Goal: Task Accomplishment & Management: Complete application form

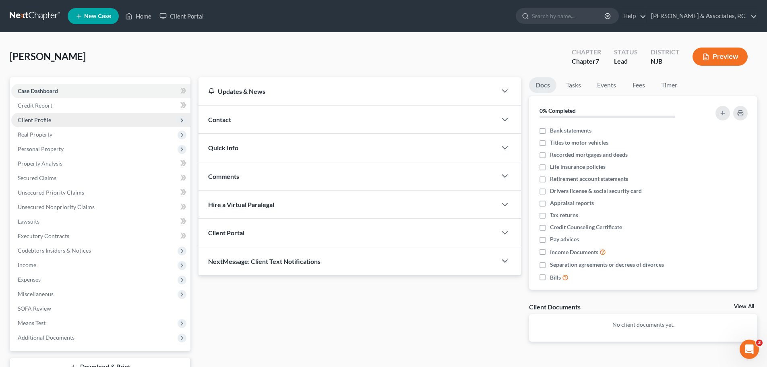
drag, startPoint x: 51, startPoint y: 123, endPoint x: 64, endPoint y: 125, distance: 13.8
click at [51, 121] on span "Client Profile" at bounding box center [100, 120] width 179 height 14
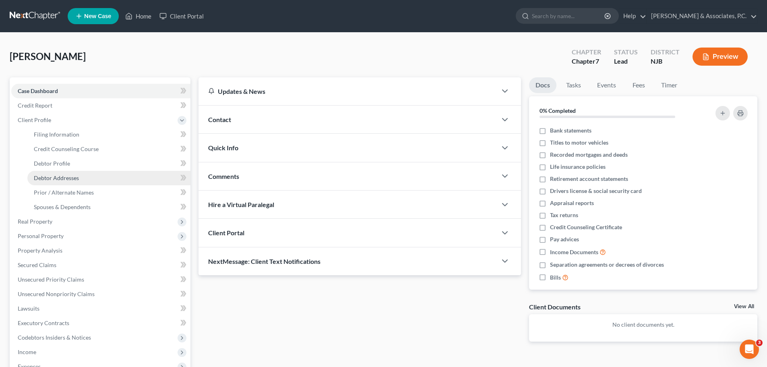
click at [70, 180] on span "Debtor Addresses" at bounding box center [56, 177] width 45 height 7
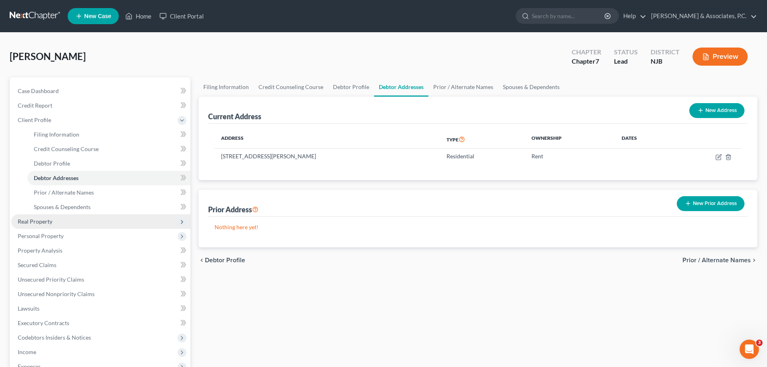
click at [46, 225] on span "Real Property" at bounding box center [100, 221] width 179 height 14
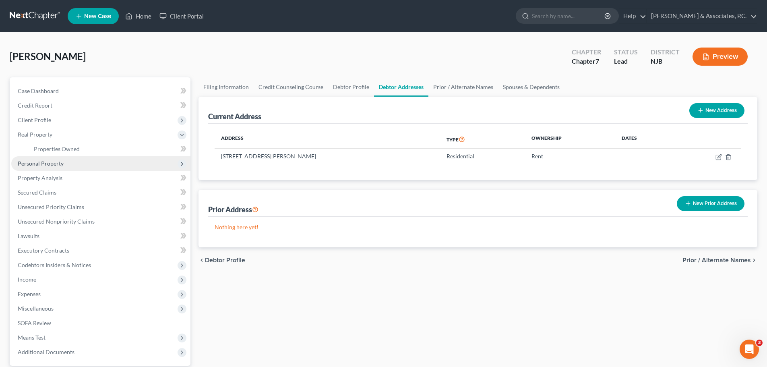
click at [57, 163] on span "Personal Property" at bounding box center [41, 163] width 46 height 7
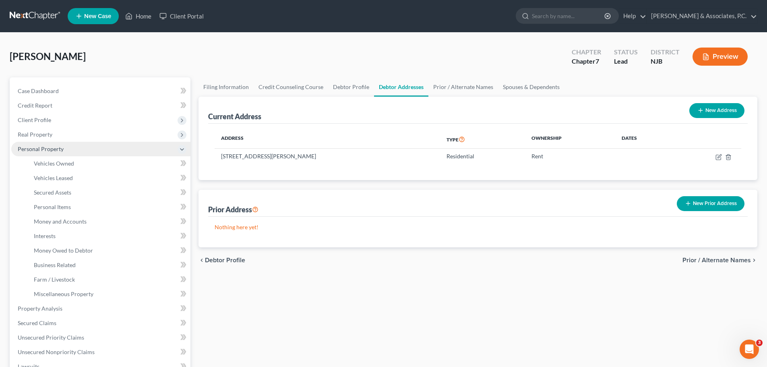
click at [70, 149] on span "Personal Property" at bounding box center [100, 149] width 179 height 14
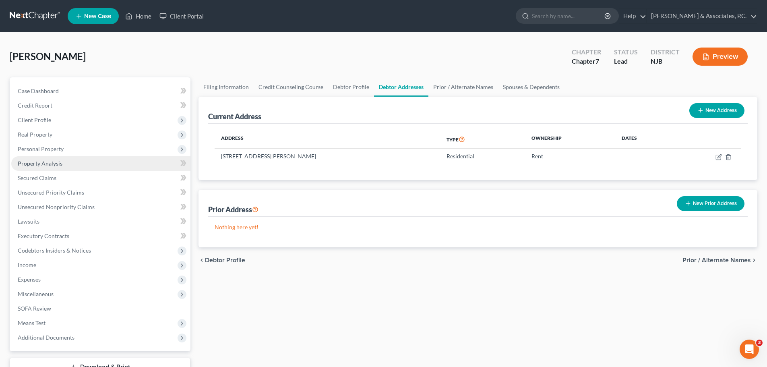
click at [60, 166] on span "Property Analysis" at bounding box center [40, 163] width 45 height 7
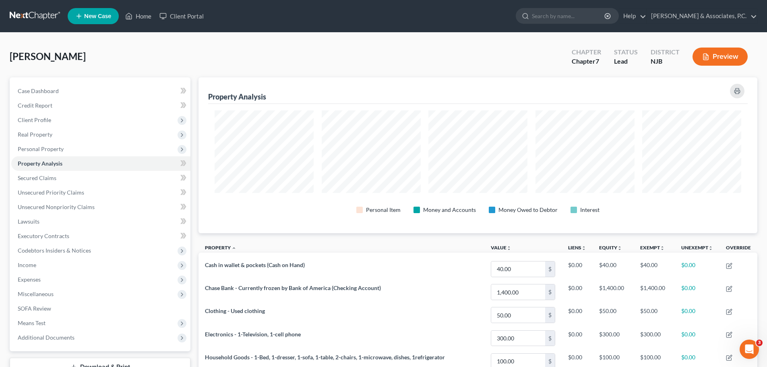
scroll to position [156, 559]
click at [42, 135] on span "Real Property" at bounding box center [35, 134] width 35 height 7
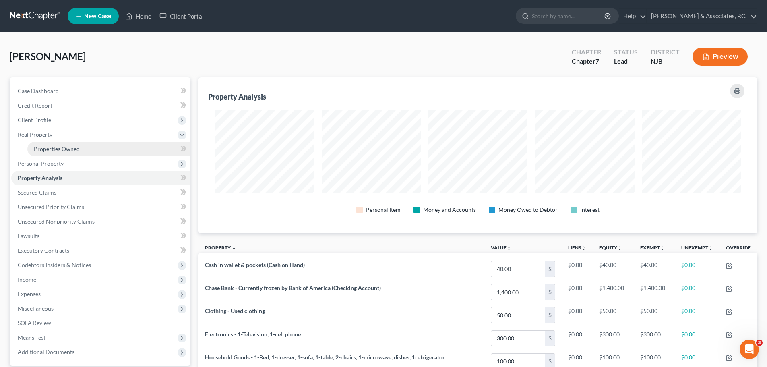
click at [58, 148] on span "Properties Owned" at bounding box center [57, 148] width 46 height 7
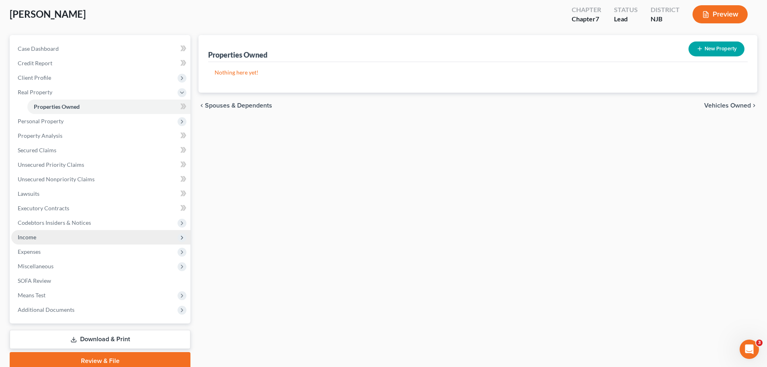
scroll to position [76, 0]
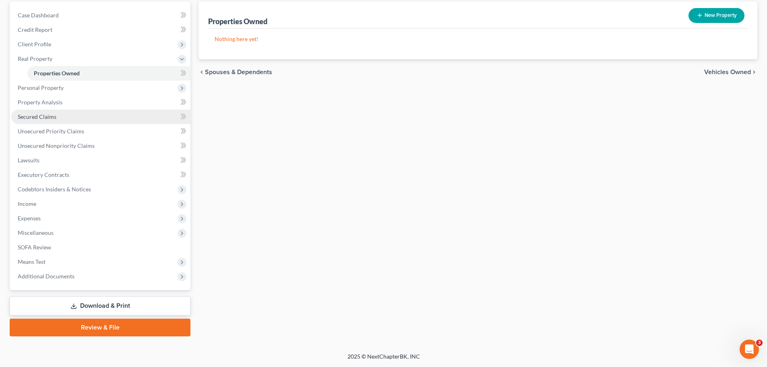
click at [47, 118] on span "Secured Claims" at bounding box center [37, 116] width 39 height 7
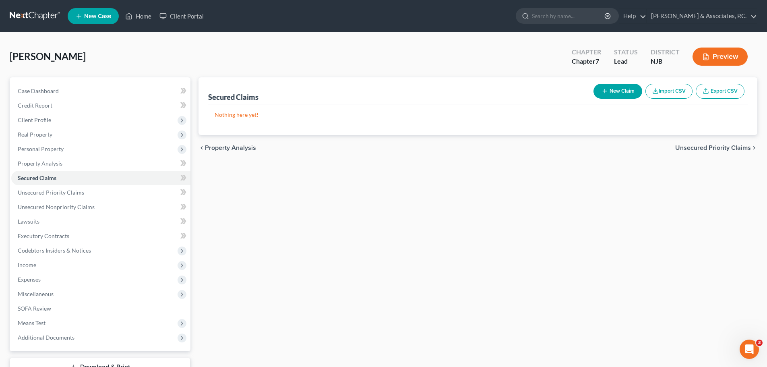
click at [693, 145] on span "Unsecured Priority Claims" at bounding box center [713, 148] width 76 height 6
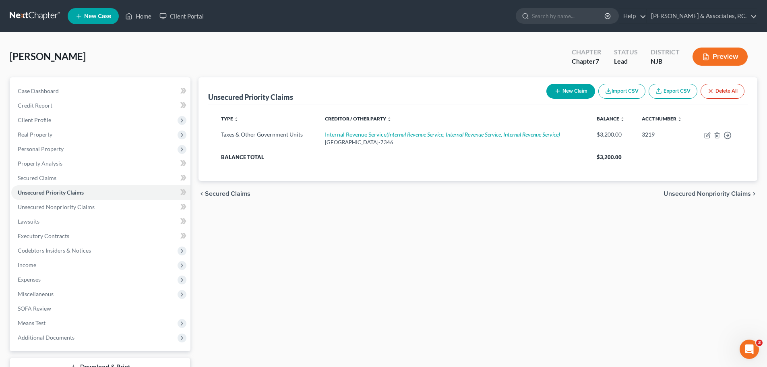
click at [709, 193] on span "Unsecured Nonpriority Claims" at bounding box center [707, 193] width 87 height 6
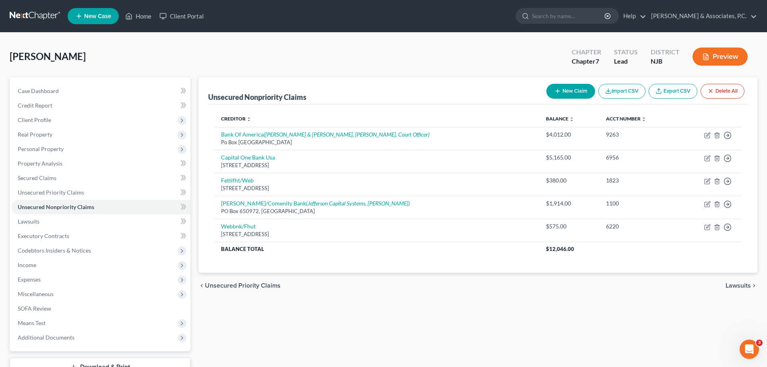
drag, startPoint x: 734, startPoint y: 284, endPoint x: 703, endPoint y: 283, distance: 30.2
click at [732, 284] on span "Lawsuits" at bounding box center [738, 285] width 25 height 6
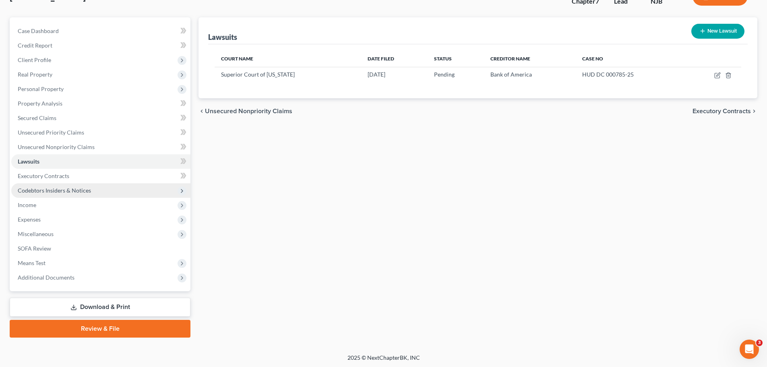
scroll to position [61, 0]
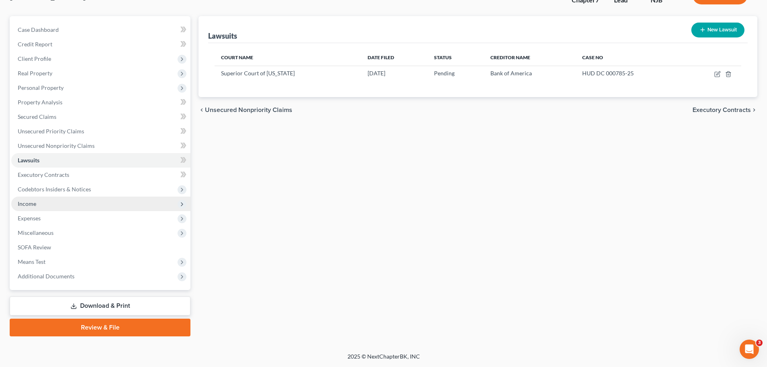
click at [29, 207] on span "Income" at bounding box center [100, 204] width 179 height 14
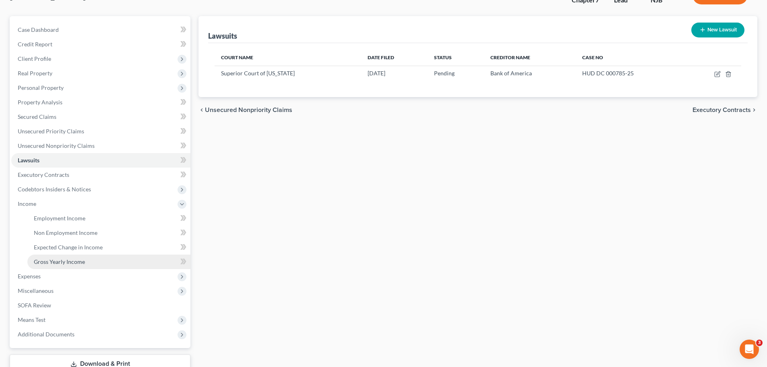
click at [77, 261] on span "Gross Yearly Income" at bounding box center [59, 261] width 51 height 7
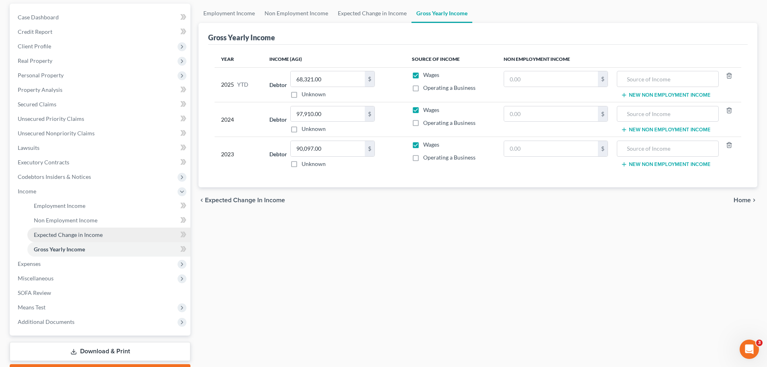
scroll to position [81, 0]
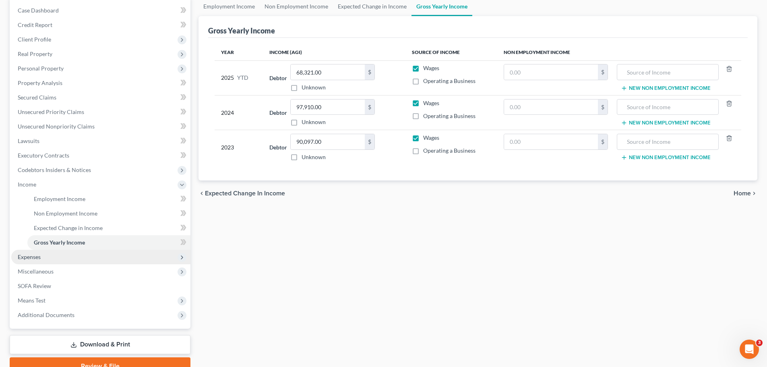
click at [31, 258] on span "Expenses" at bounding box center [29, 256] width 23 height 7
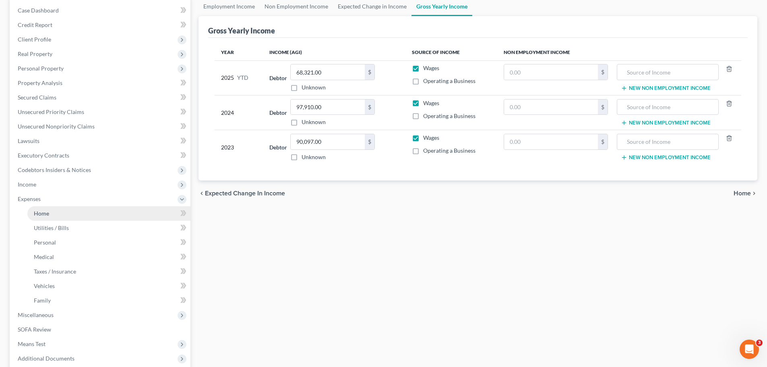
click at [70, 214] on link "Home" at bounding box center [108, 213] width 163 height 14
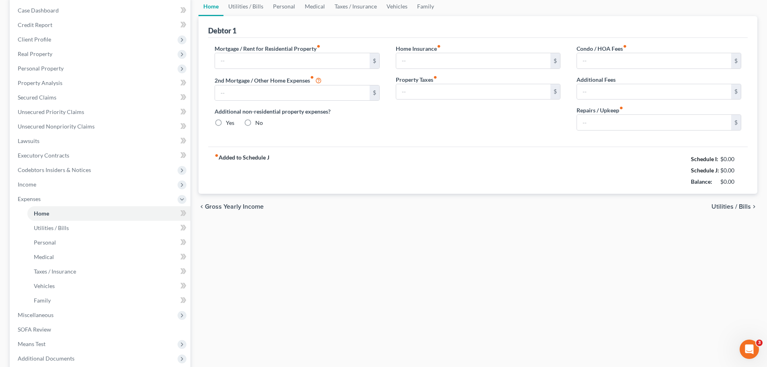
scroll to position [3, 0]
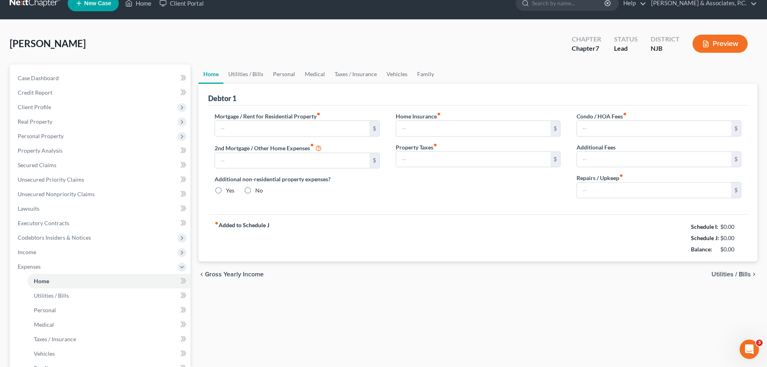
type input "1,484.00"
type input "0.00"
radio input "true"
type input "0.00"
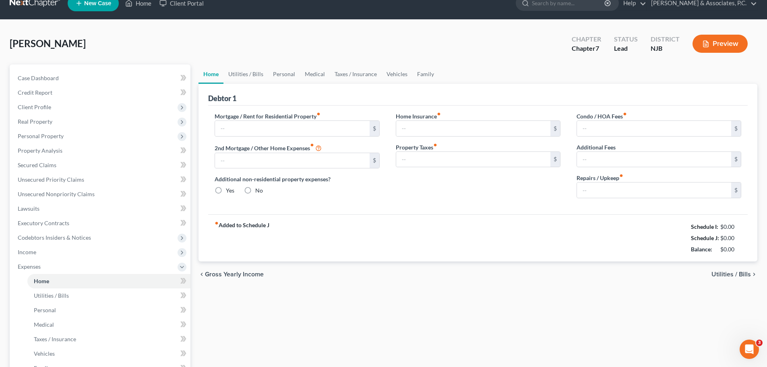
type input "0.00"
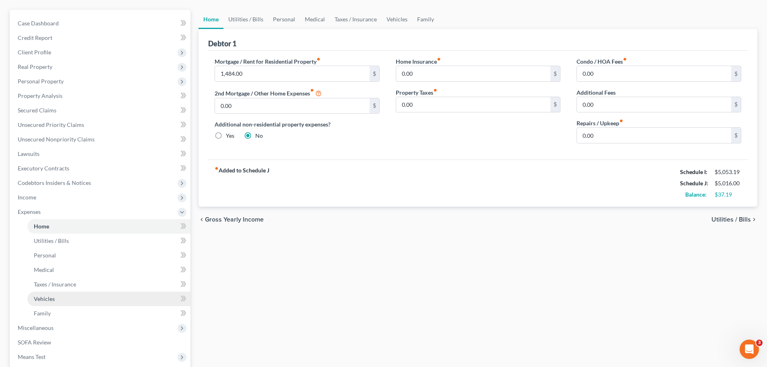
scroll to position [163, 0]
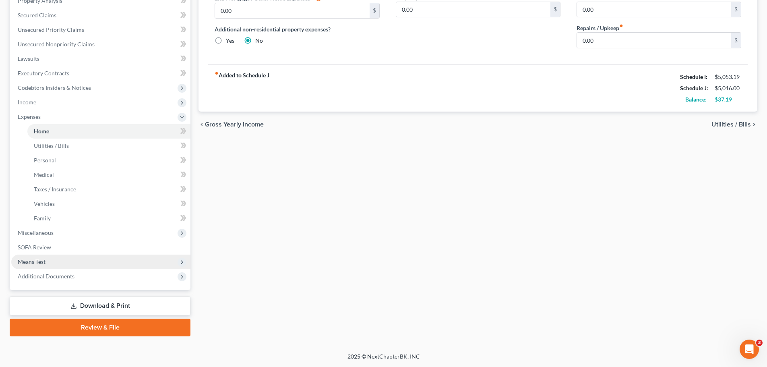
drag, startPoint x: 39, startPoint y: 264, endPoint x: 49, endPoint y: 259, distance: 11.5
click at [39, 263] on span "Means Test" at bounding box center [32, 261] width 28 height 7
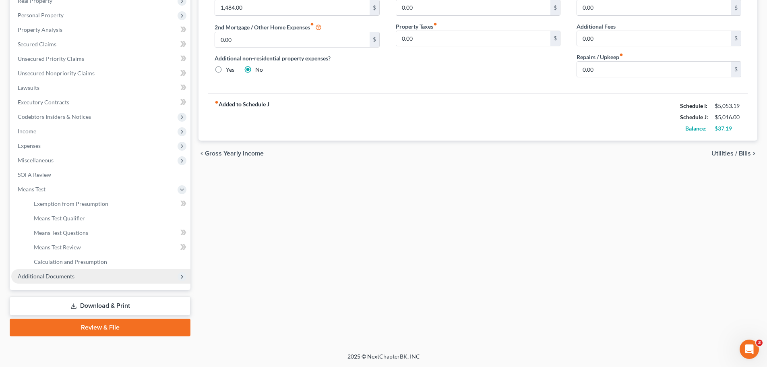
scroll to position [134, 0]
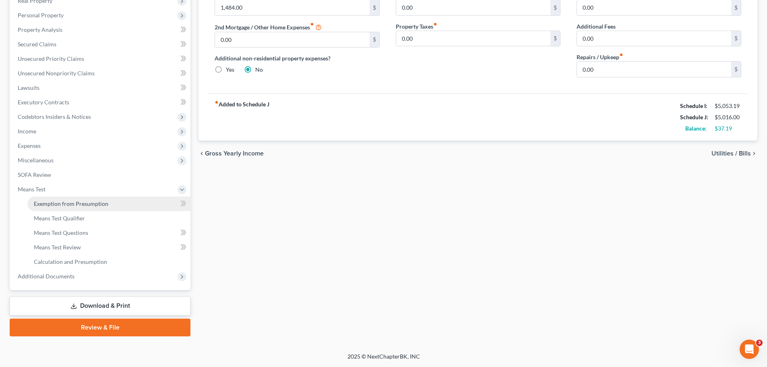
click at [85, 202] on span "Exemption from Presumption" at bounding box center [71, 203] width 74 height 7
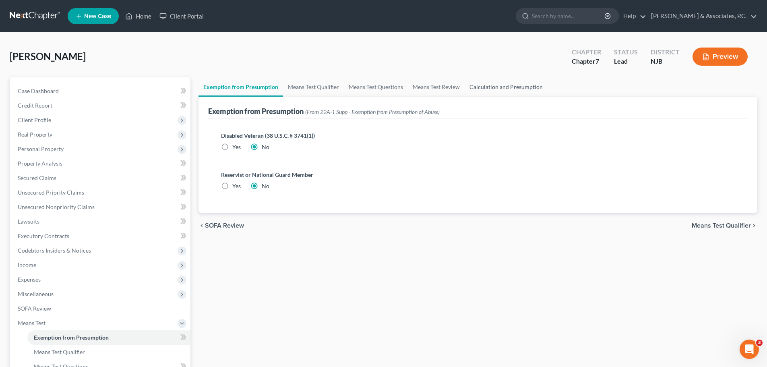
click at [505, 85] on link "Calculation and Presumption" at bounding box center [506, 86] width 83 height 19
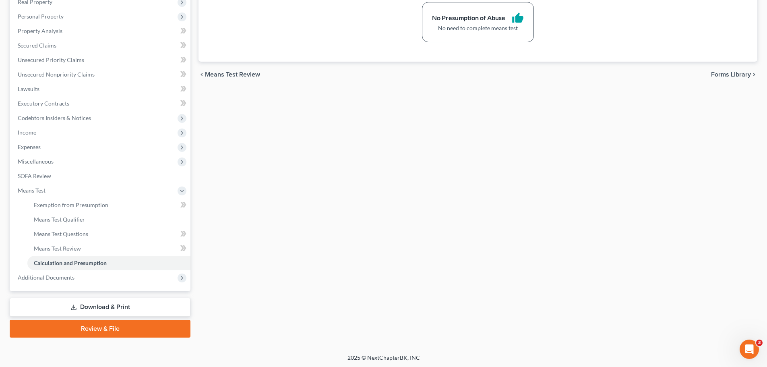
scroll to position [134, 0]
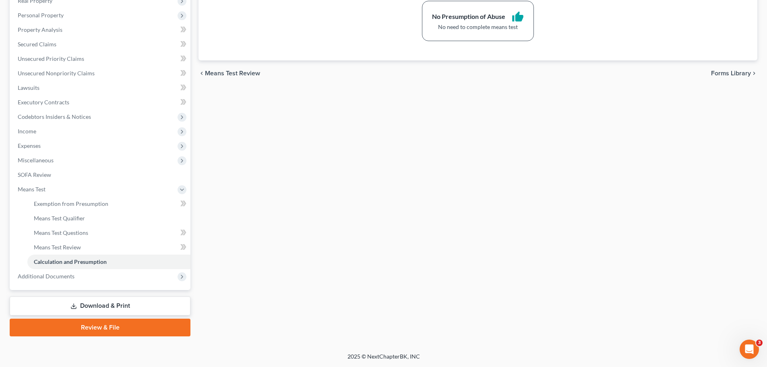
drag, startPoint x: 122, startPoint y: 328, endPoint x: 397, endPoint y: 311, distance: 275.6
click at [122, 328] on link "Review & File" at bounding box center [100, 328] width 181 height 18
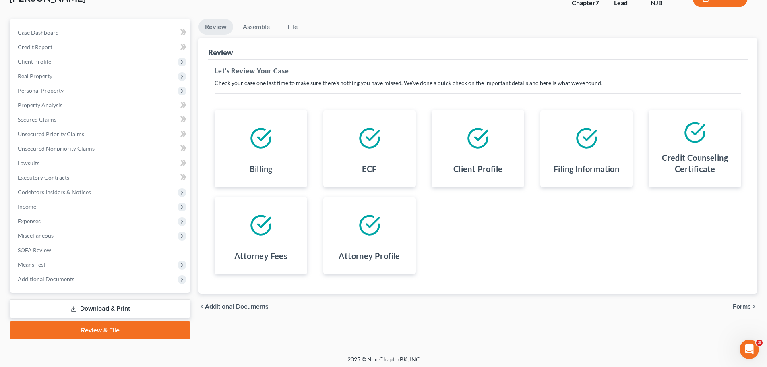
scroll to position [61, 0]
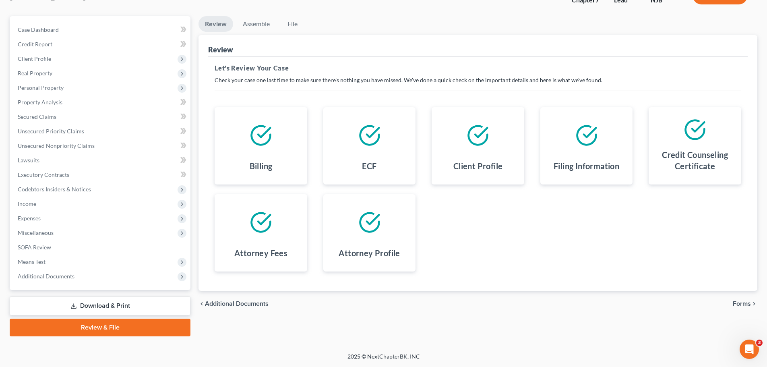
drag, startPoint x: 752, startPoint y: 304, endPoint x: 736, endPoint y: 308, distance: 15.8
click at [748, 304] on button "Forms chevron_right" at bounding box center [745, 303] width 25 height 6
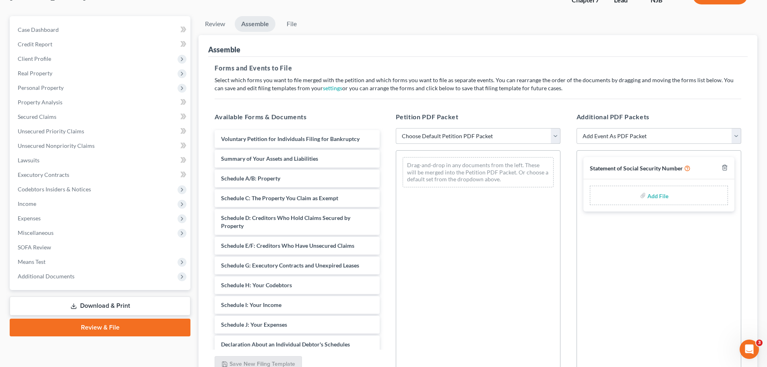
drag, startPoint x: 555, startPoint y: 138, endPoint x: 546, endPoint y: 140, distance: 8.7
click at [555, 138] on select "Choose Default Petition PDF Packet Complete Bankruptcy Petition (all forms and …" at bounding box center [478, 136] width 165 height 16
select select "0"
click at [396, 128] on select "Choose Default Petition PDF Packet Complete Bankruptcy Petition (all forms and …" at bounding box center [478, 136] width 165 height 16
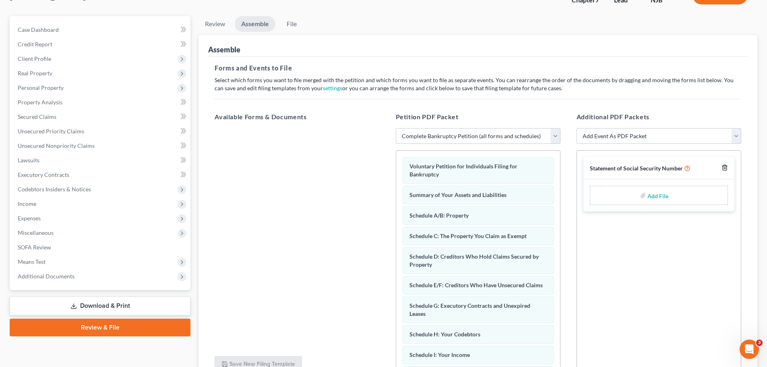
click at [725, 167] on icon "button" at bounding box center [725, 167] width 6 height 6
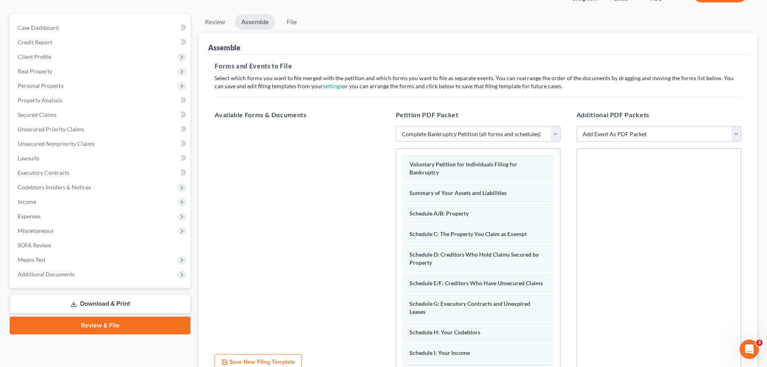
scroll to position [0, 0]
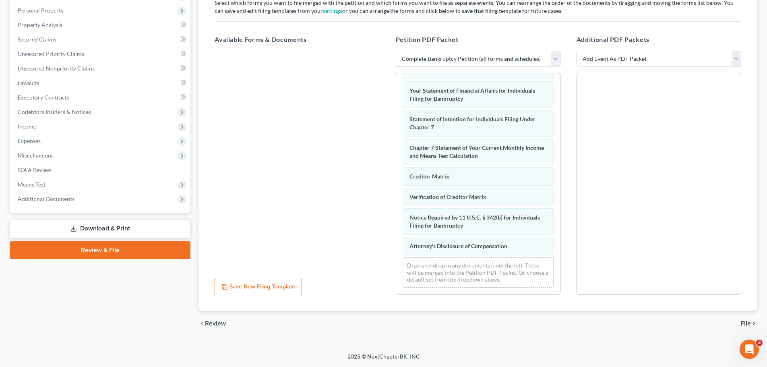
click at [745, 320] on span "File" at bounding box center [746, 323] width 10 height 6
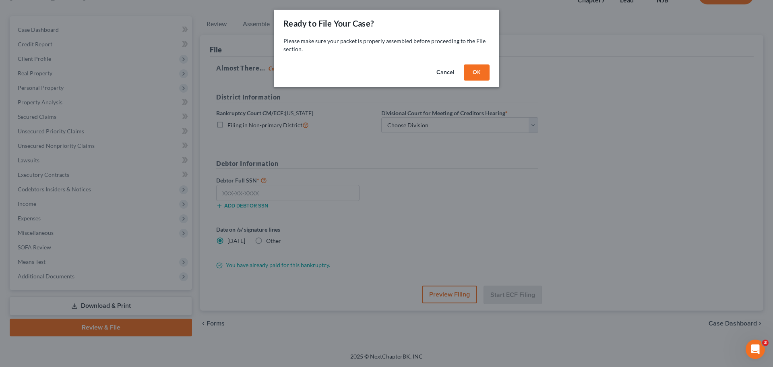
drag, startPoint x: 480, startPoint y: 75, endPoint x: 475, endPoint y: 74, distance: 5.3
click at [480, 75] on button "OK" at bounding box center [477, 72] width 26 height 16
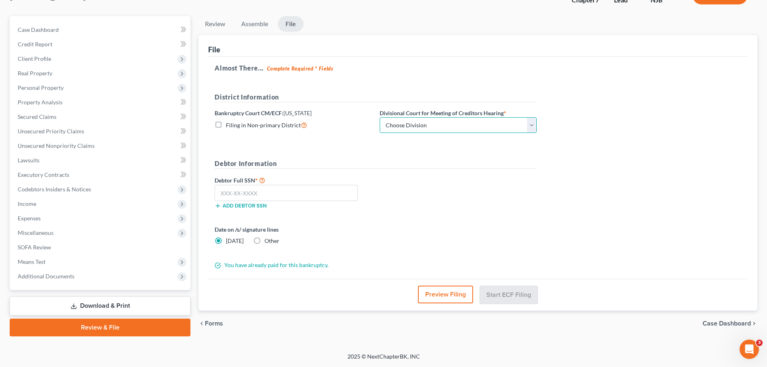
click at [426, 127] on select "Choose Division [GEOGRAPHIC_DATA] [GEOGRAPHIC_DATA]/[GEOGRAPHIC_DATA] [GEOGRAPH…" at bounding box center [458, 125] width 157 height 16
select select "2"
click at [380, 117] on select "Choose Division [GEOGRAPHIC_DATA] [GEOGRAPHIC_DATA]/[GEOGRAPHIC_DATA] [GEOGRAPH…" at bounding box center [458, 125] width 157 height 16
click at [303, 194] on input "text" at bounding box center [286, 193] width 143 height 16
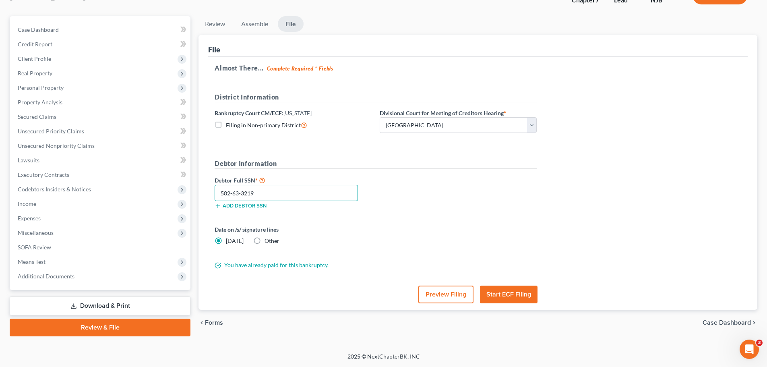
type input "582-63-3219"
drag, startPoint x: 257, startPoint y: 240, endPoint x: 359, endPoint y: 246, distance: 102.5
click at [265, 241] on label "Other" at bounding box center [272, 241] width 15 height 8
click at [268, 241] on input "Other" at bounding box center [270, 239] width 5 height 5
radio input "true"
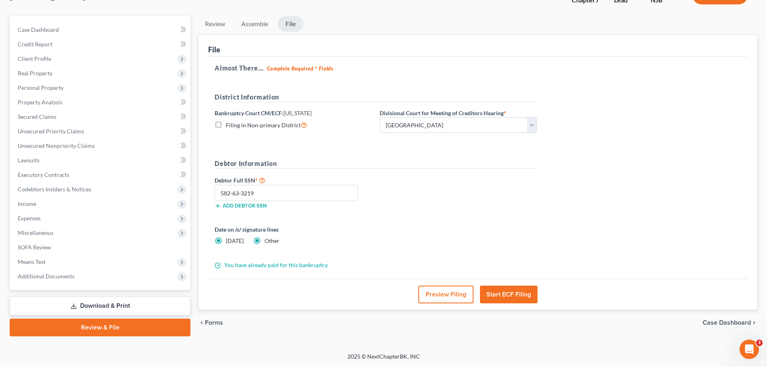
radio input "false"
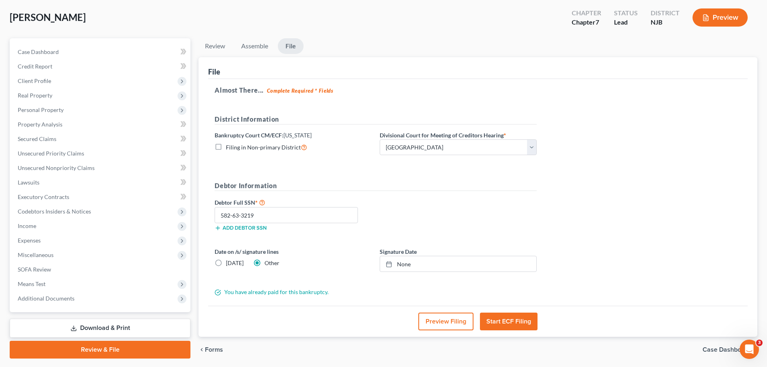
scroll to position [21, 0]
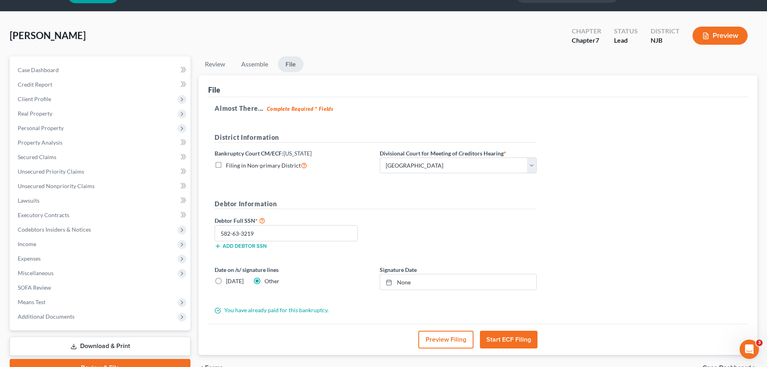
type input "[DATE]"
click at [389, 283] on icon at bounding box center [389, 282] width 6 height 6
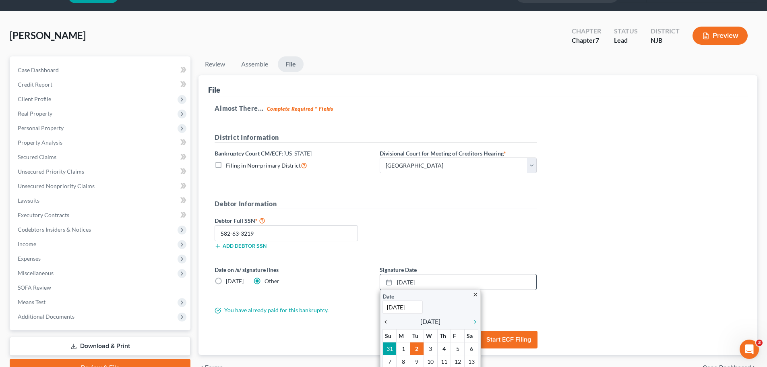
click at [385, 322] on icon "chevron_left" at bounding box center [388, 322] width 10 height 6
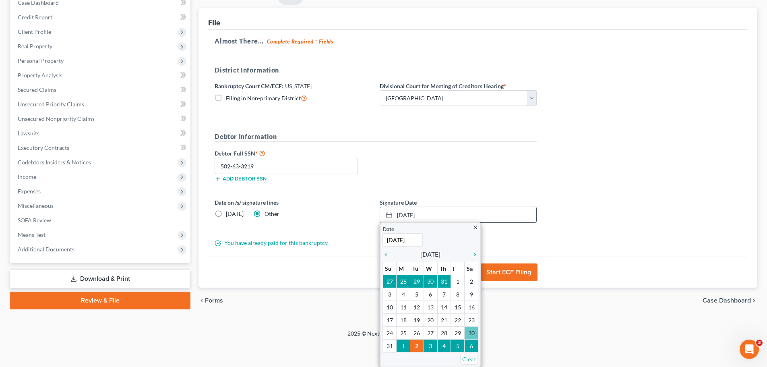
scroll to position [65, 0]
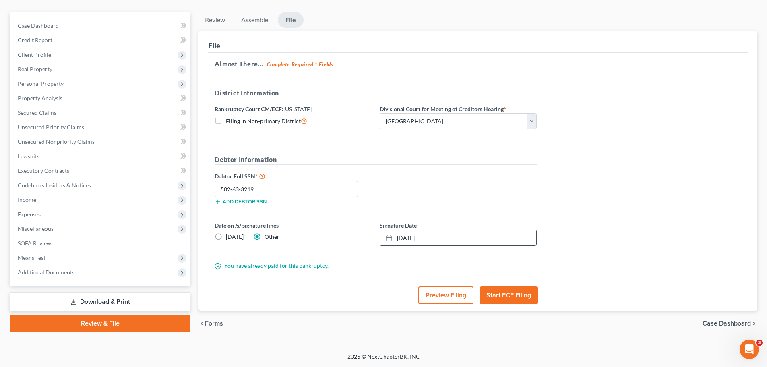
drag, startPoint x: 498, startPoint y: 187, endPoint x: 492, endPoint y: 190, distance: 6.3
click at [498, 187] on div "Debtor Full SSN * 582-63-3219 Add debtor SSN" at bounding box center [376, 191] width 330 height 40
click at [523, 294] on button "Start ECF Filing" at bounding box center [509, 295] width 58 height 18
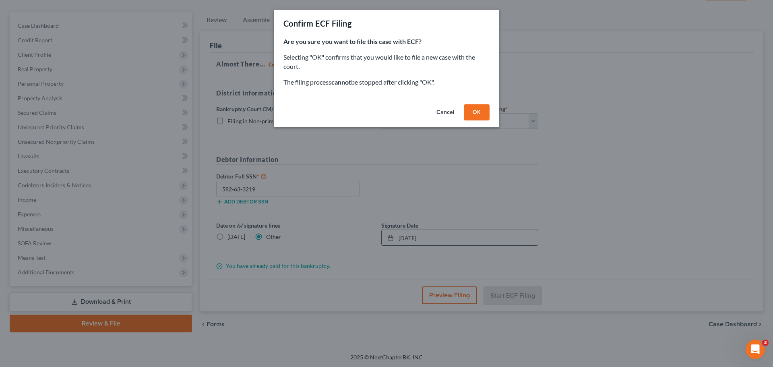
drag, startPoint x: 480, startPoint y: 110, endPoint x: 475, endPoint y: 110, distance: 4.4
click at [478, 110] on button "OK" at bounding box center [477, 112] width 26 height 16
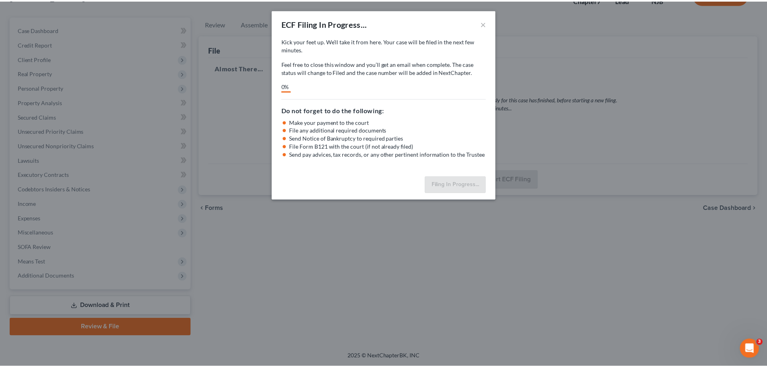
scroll to position [61, 0]
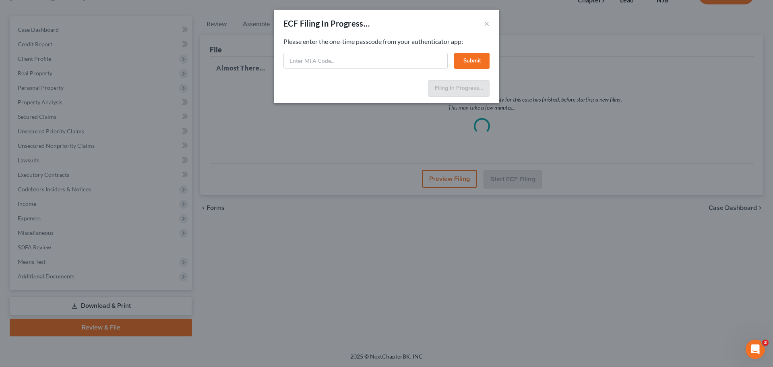
drag, startPoint x: 398, startPoint y: 25, endPoint x: 377, endPoint y: 39, distance: 25.6
click at [398, 25] on div "ECF Filing In Progress... ×" at bounding box center [386, 23] width 225 height 27
paste input "8ye7-xvk7-bmyx-c054"
type input "8ye7-xvk7-bmyx-c054"
click at [474, 63] on button "Submit" at bounding box center [471, 61] width 35 height 16
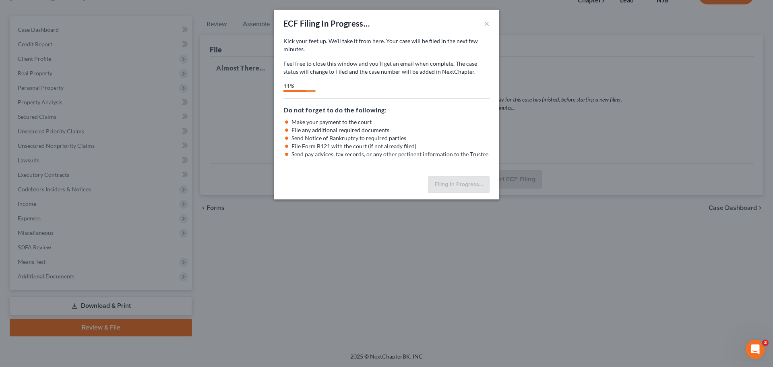
select select "2"
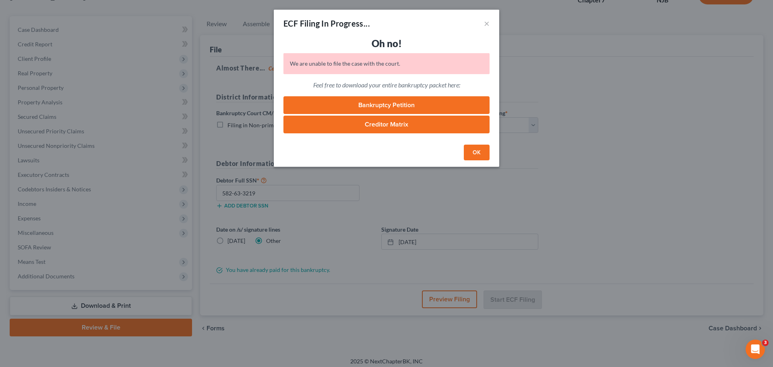
drag, startPoint x: 481, startPoint y: 156, endPoint x: 474, endPoint y: 156, distance: 7.2
click at [480, 155] on button "OK" at bounding box center [477, 153] width 26 height 16
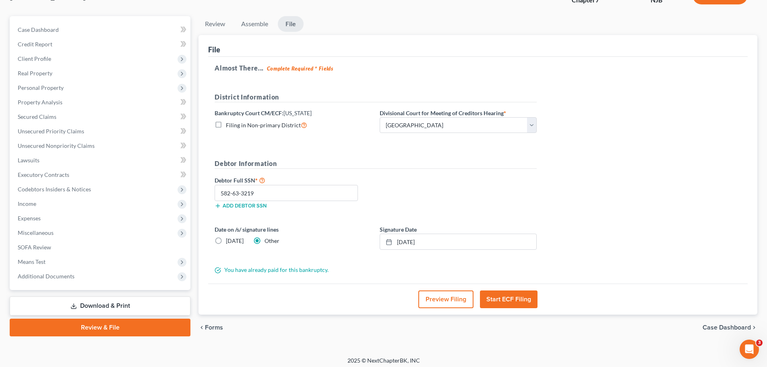
click at [424, 33] on ul "Review Assemble File" at bounding box center [478, 25] width 559 height 19
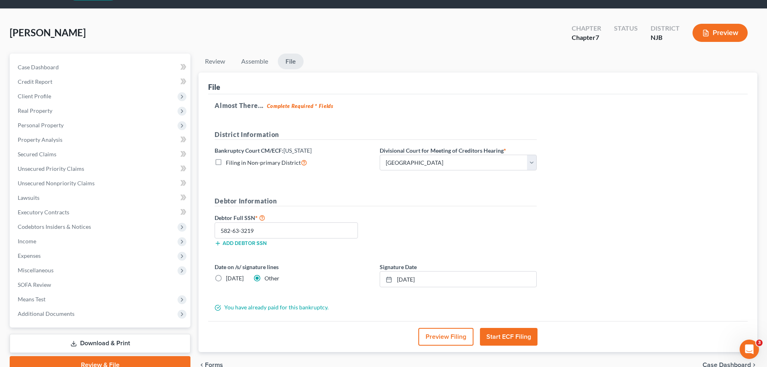
scroll to position [65, 0]
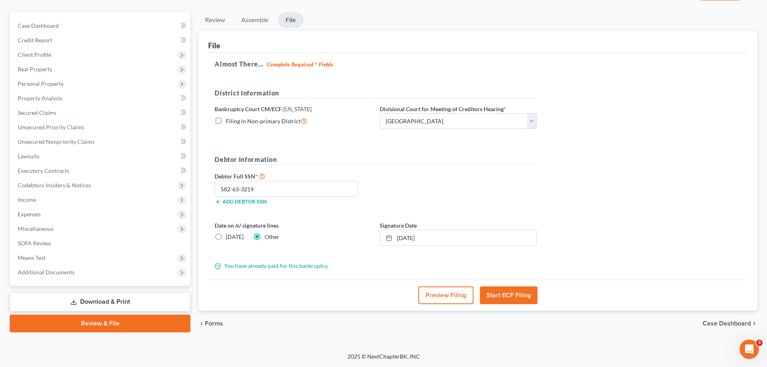
click at [526, 296] on button "Start ECF Filing" at bounding box center [509, 295] width 58 height 18
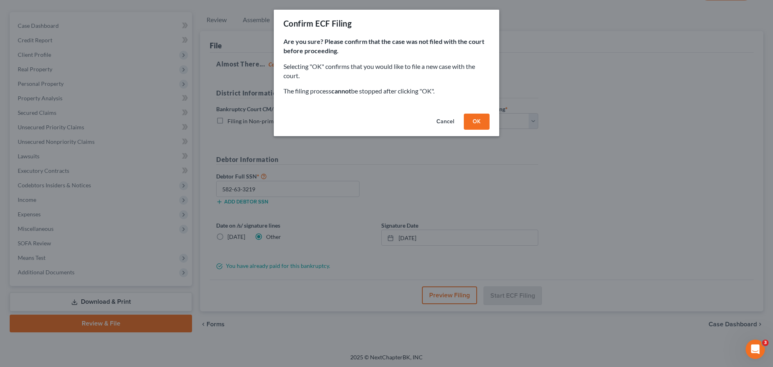
click at [479, 126] on button "OK" at bounding box center [477, 122] width 26 height 16
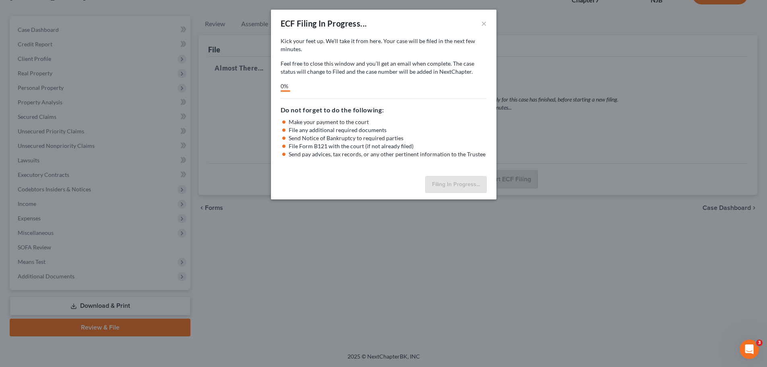
scroll to position [61, 0]
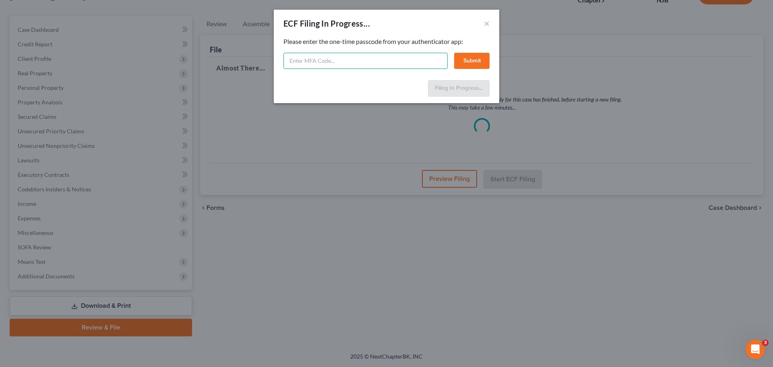
paste input "2kej-8025-2llu-b01m"
type input "2kej-8025-2llu-b01m"
click at [475, 62] on button "Submit" at bounding box center [471, 61] width 35 height 16
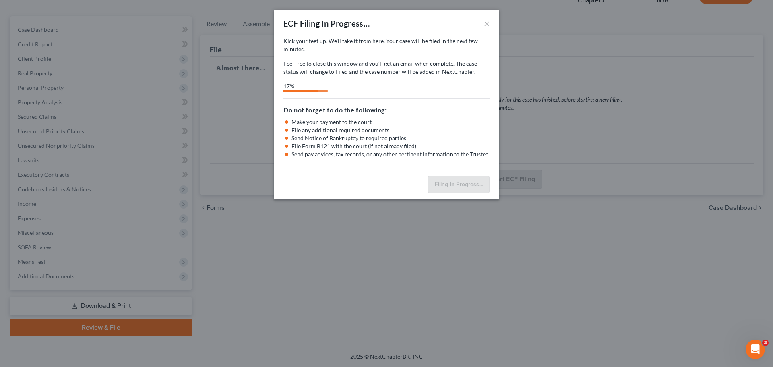
select select "2"
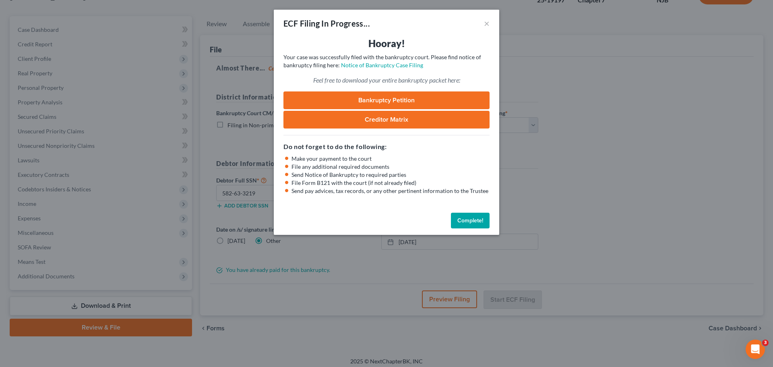
drag, startPoint x: 474, startPoint y: 223, endPoint x: 539, endPoint y: 236, distance: 66.6
click at [473, 223] on button "Complete!" at bounding box center [470, 221] width 39 height 16
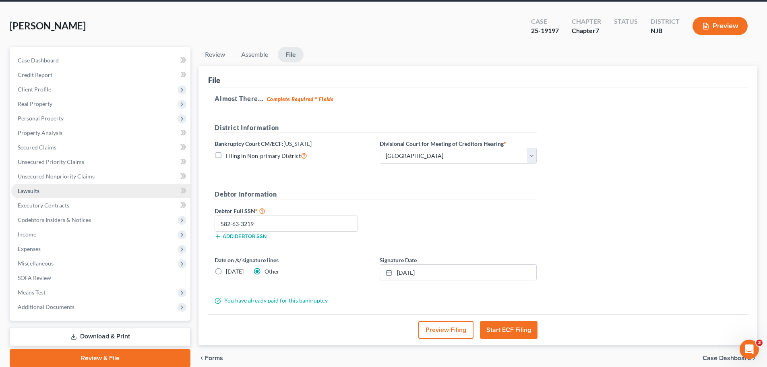
scroll to position [0, 0]
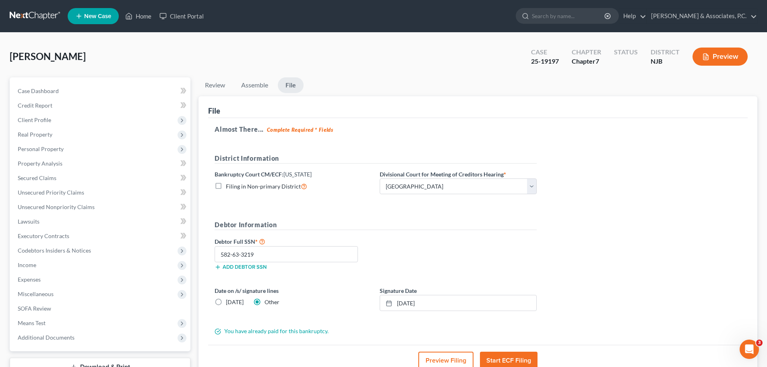
click at [27, 14] on link at bounding box center [36, 16] width 52 height 14
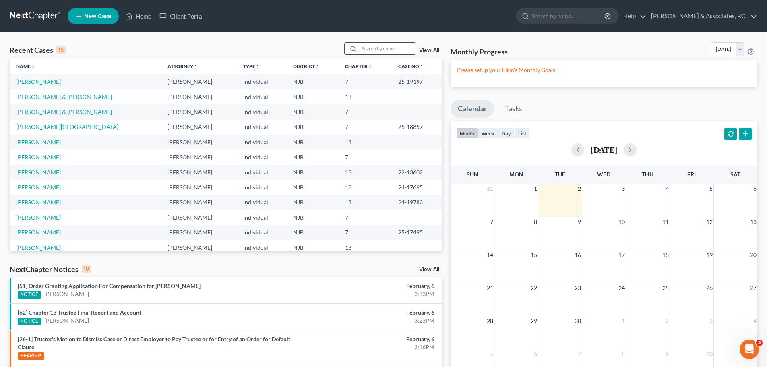
drag, startPoint x: 386, startPoint y: 47, endPoint x: 384, endPoint y: 52, distance: 5.1
click at [385, 48] on input "search" at bounding box center [387, 49] width 56 height 12
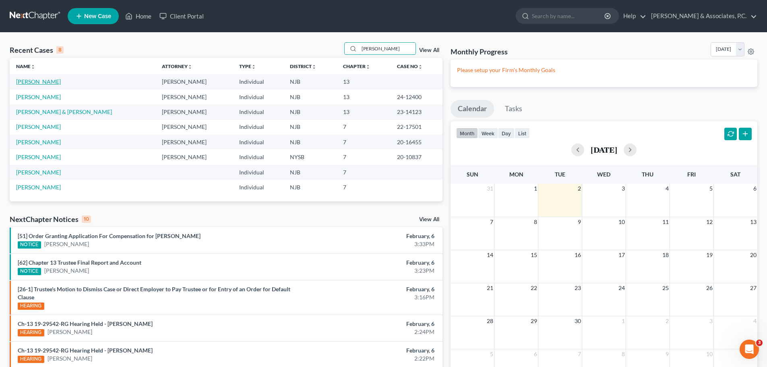
type input "donna"
click at [38, 82] on link "Greenleaf, Donna" at bounding box center [38, 81] width 45 height 7
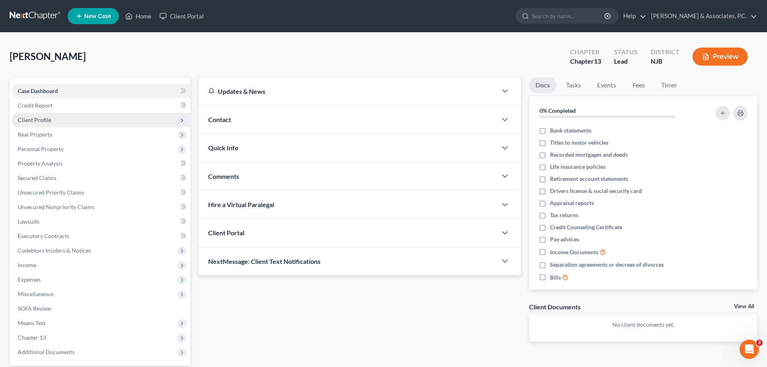
click at [69, 118] on span "Client Profile" at bounding box center [100, 120] width 179 height 14
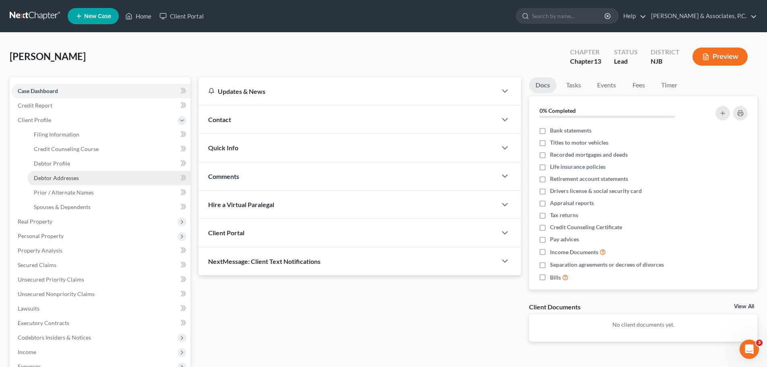
click at [81, 175] on link "Debtor Addresses" at bounding box center [108, 178] width 163 height 14
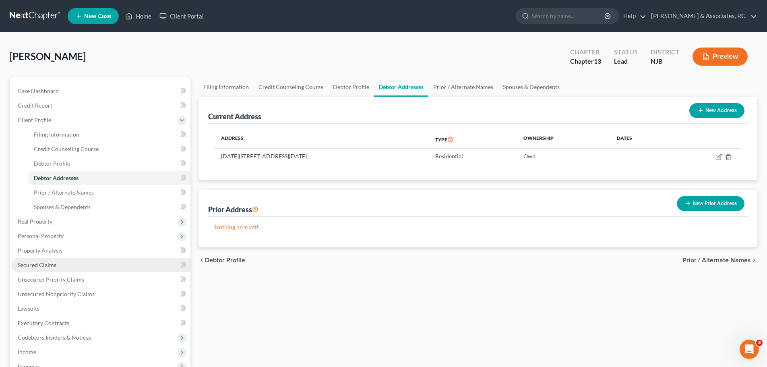
click at [56, 264] on link "Secured Claims" at bounding box center [100, 265] width 179 height 14
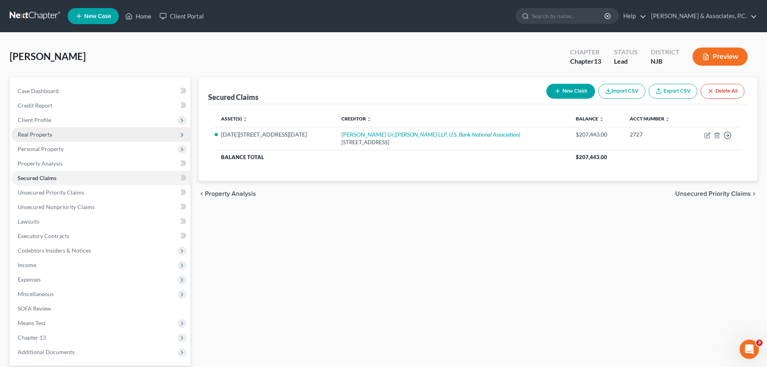
click at [58, 135] on span "Real Property" at bounding box center [100, 134] width 179 height 14
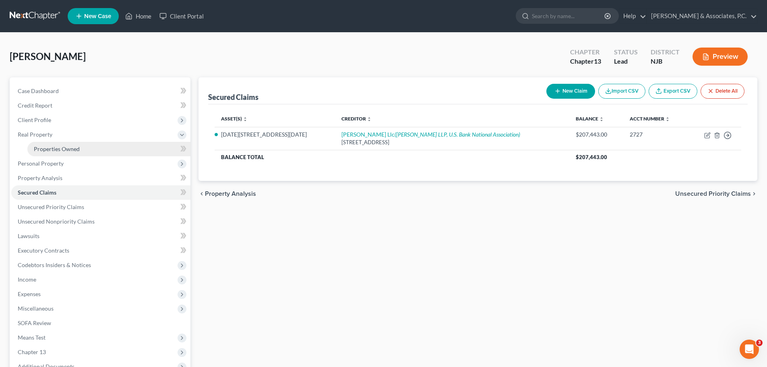
click at [52, 153] on link "Properties Owned" at bounding box center [108, 149] width 163 height 14
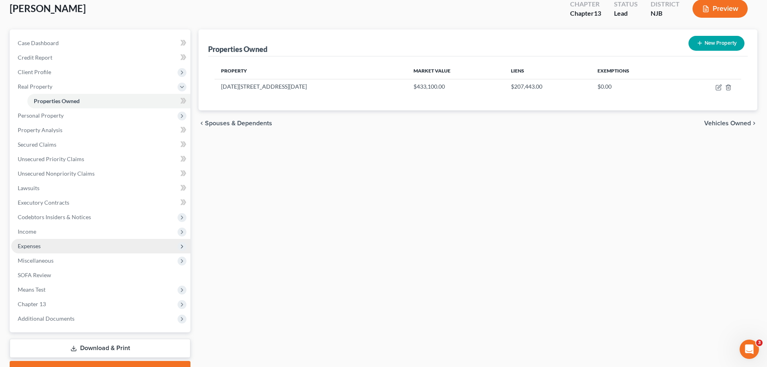
scroll to position [90, 0]
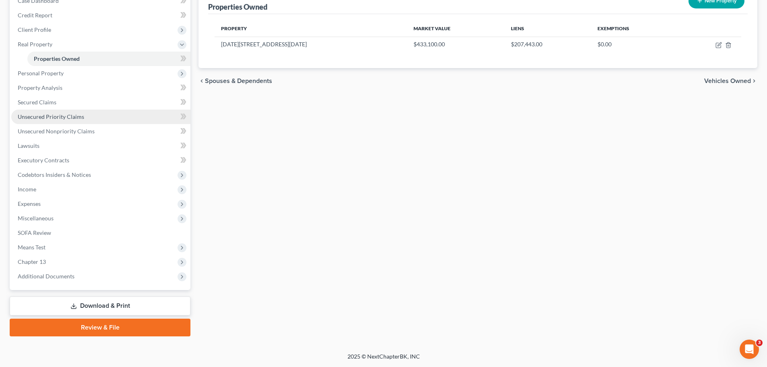
click at [58, 118] on span "Unsecured Priority Claims" at bounding box center [51, 116] width 66 height 7
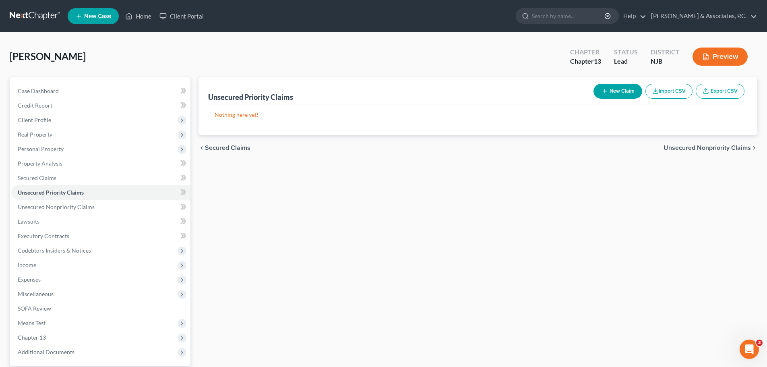
click at [703, 146] on span "Unsecured Nonpriority Claims" at bounding box center [707, 148] width 87 height 6
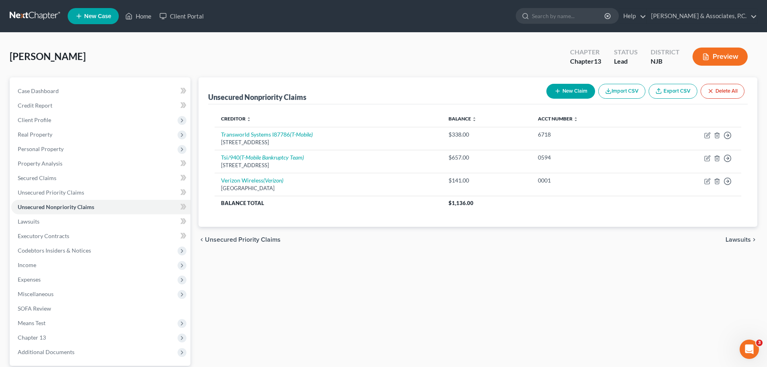
click at [734, 240] on span "Lawsuits" at bounding box center [738, 239] width 25 height 6
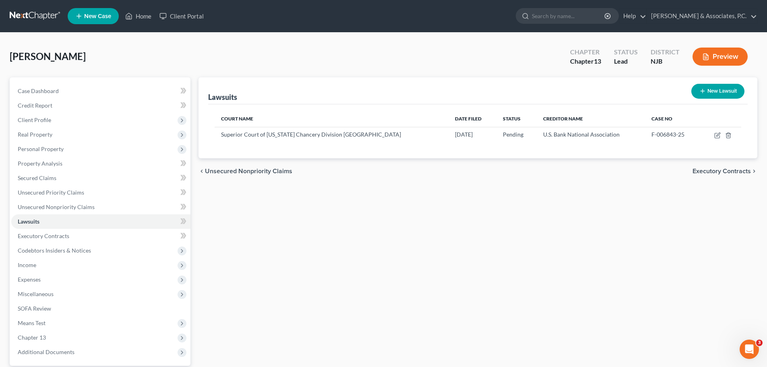
click at [732, 170] on span "Executory Contracts" at bounding box center [722, 171] width 58 height 6
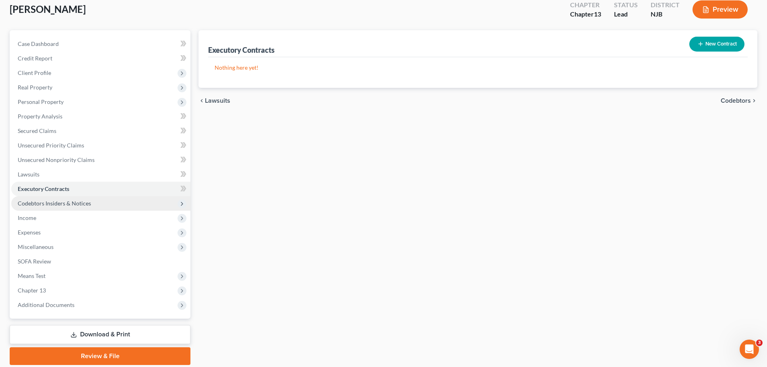
scroll to position [76, 0]
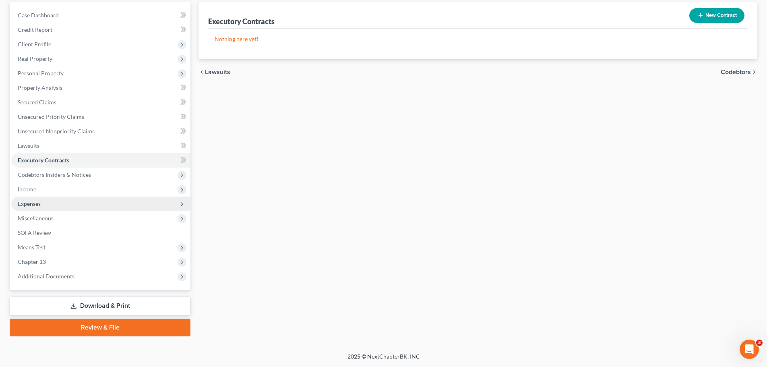
click at [38, 206] on span "Expenses" at bounding box center [29, 203] width 23 height 7
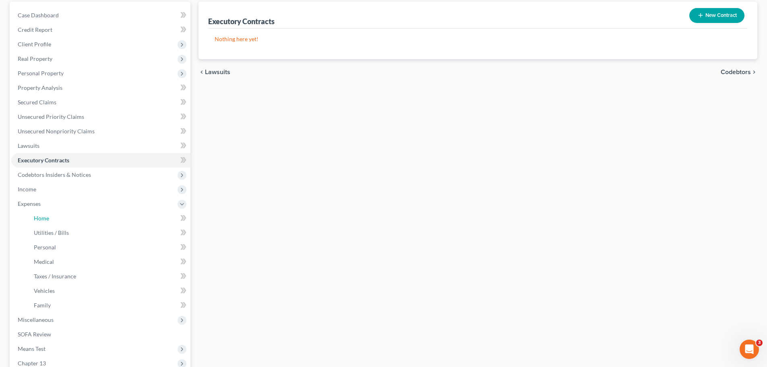
drag, startPoint x: 54, startPoint y: 220, endPoint x: 211, endPoint y: 223, distance: 156.7
click at [54, 219] on link "Home" at bounding box center [108, 218] width 163 height 14
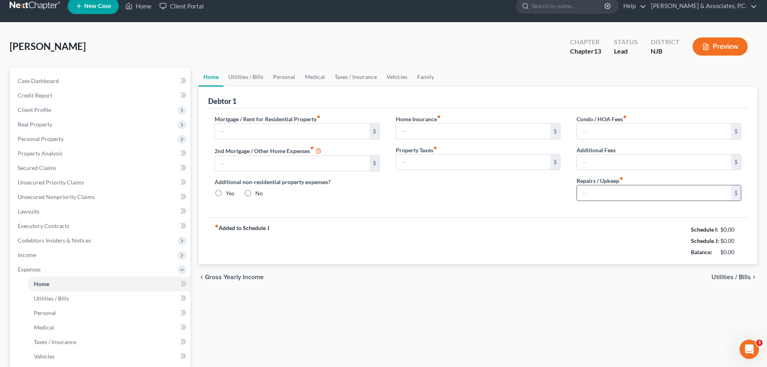
type input "2,212.44"
type input "0.00"
radio input "true"
type input "0.00"
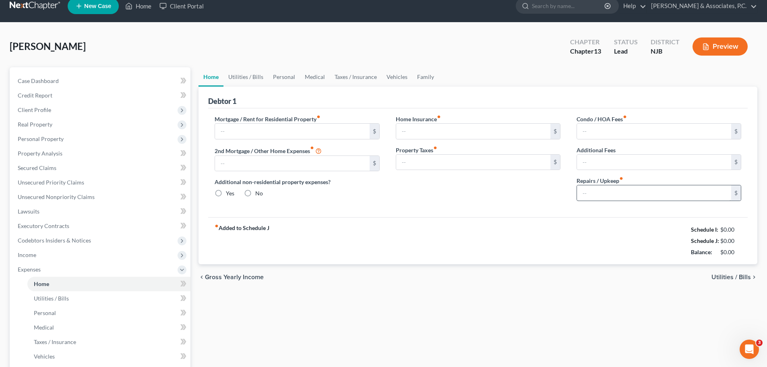
type input "0.00"
type input "50.00"
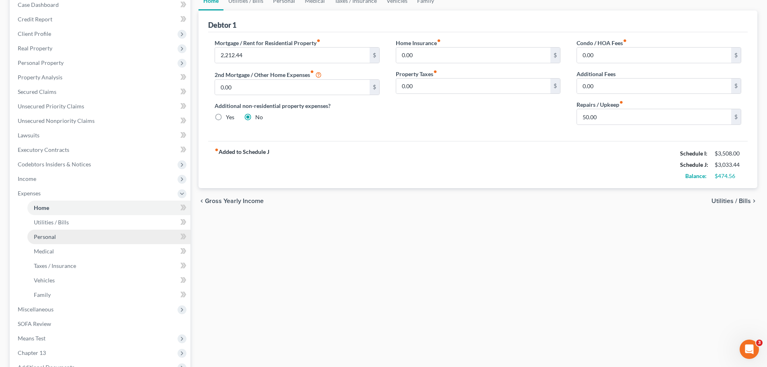
scroll to position [161, 0]
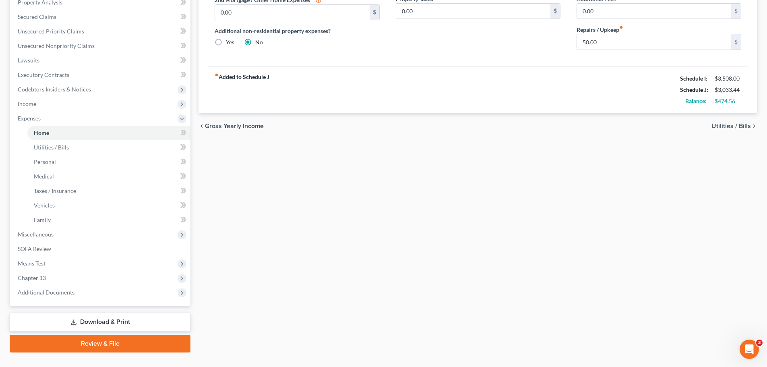
click at [170, 343] on link "Review & File" at bounding box center [100, 344] width 181 height 18
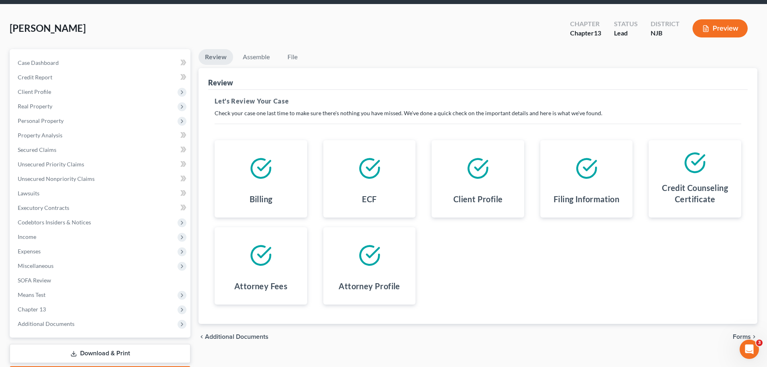
scroll to position [76, 0]
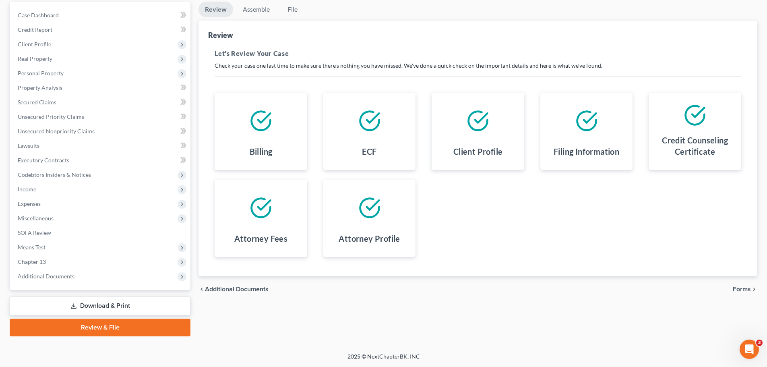
click at [742, 284] on div "chevron_left Additional Documents Forms chevron_right" at bounding box center [478, 289] width 559 height 26
drag, startPoint x: 741, startPoint y: 287, endPoint x: 747, endPoint y: 292, distance: 7.7
click at [741, 287] on span "Forms" at bounding box center [742, 289] width 18 height 6
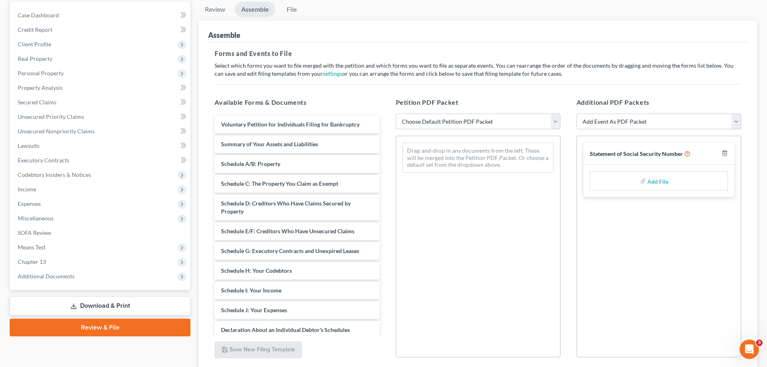
click at [550, 124] on select "Choose Default Petition PDF Packet Complete Bankruptcy Petition (all forms and …" at bounding box center [478, 122] width 165 height 16
select select "0"
click at [396, 114] on select "Choose Default Petition PDF Packet Complete Bankruptcy Petition (all forms and …" at bounding box center [478, 122] width 165 height 16
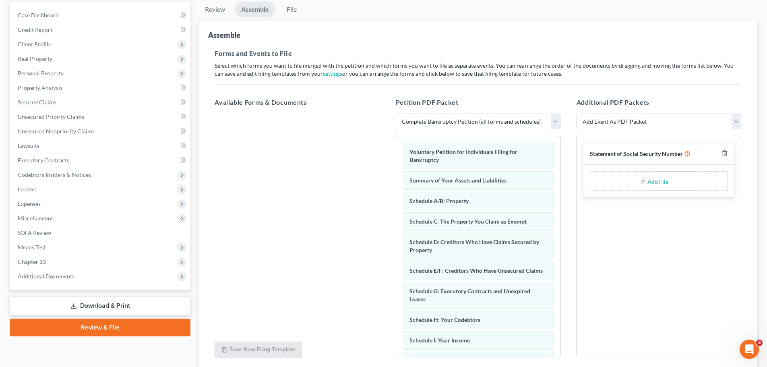
click at [735, 121] on select "Add Event As PDF Packet Amended Attorney Compensation Statement Amended List of…" at bounding box center [659, 122] width 165 height 16
click at [686, 81] on div "Forms and Events to File Select which forms you want to file merged with the pe…" at bounding box center [478, 207] width 540 height 331
click at [726, 152] on icon "button" at bounding box center [725, 153] width 6 height 6
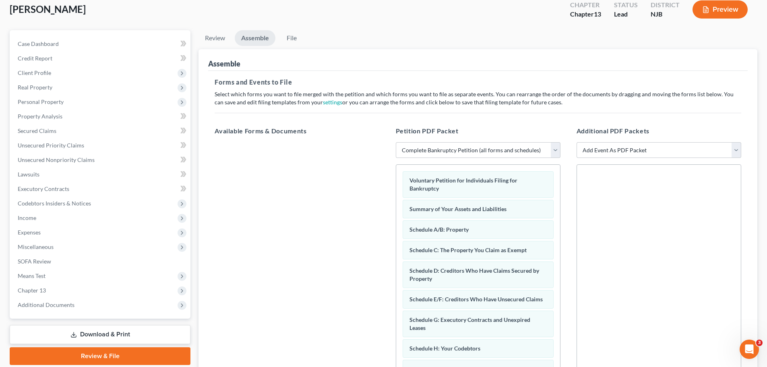
scroll to position [139, 0]
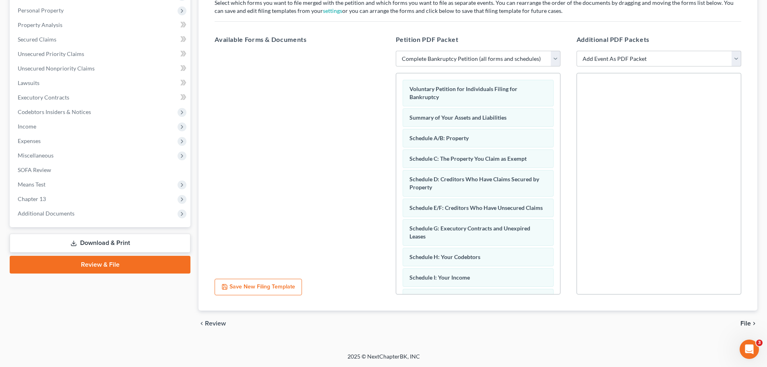
click at [744, 320] on span "File" at bounding box center [746, 323] width 10 height 6
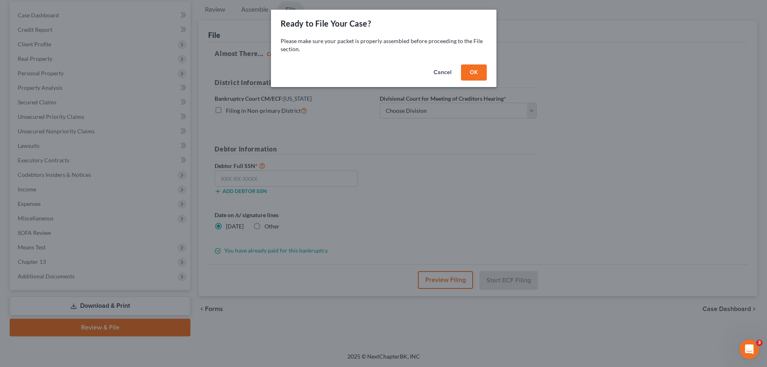
scroll to position [76, 0]
click at [480, 72] on button "OK" at bounding box center [477, 72] width 26 height 16
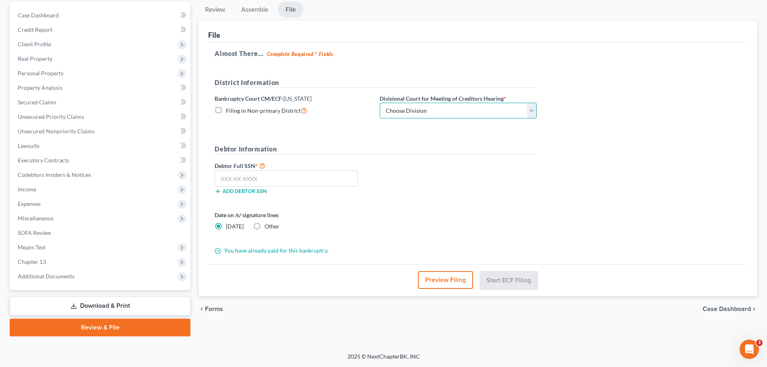
drag, startPoint x: 483, startPoint y: 109, endPoint x: 478, endPoint y: 112, distance: 5.8
click at [483, 109] on select "Choose Division [GEOGRAPHIC_DATA] [GEOGRAPHIC_DATA]/[GEOGRAPHIC_DATA] [GEOGRAPH…" at bounding box center [458, 111] width 157 height 16
select select "2"
click at [380, 103] on select "Choose Division [GEOGRAPHIC_DATA] [GEOGRAPHIC_DATA]/[GEOGRAPHIC_DATA] [GEOGRAPH…" at bounding box center [458, 111] width 157 height 16
click at [290, 181] on input "text" at bounding box center [286, 178] width 143 height 16
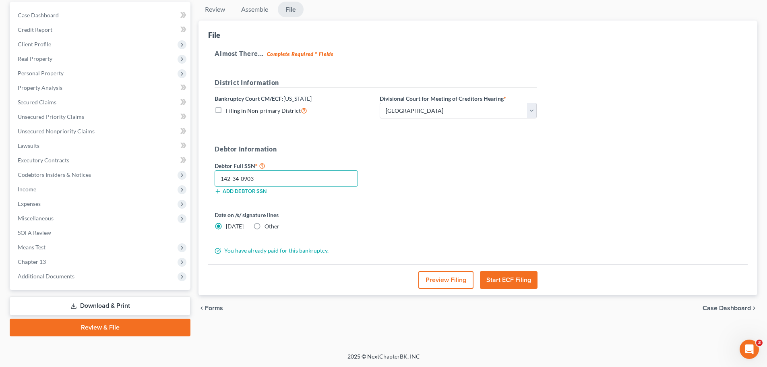
type input "142-34-0903"
click at [265, 228] on label "Other" at bounding box center [272, 226] width 15 height 8
click at [268, 228] on input "Other" at bounding box center [270, 224] width 5 height 5
radio input "true"
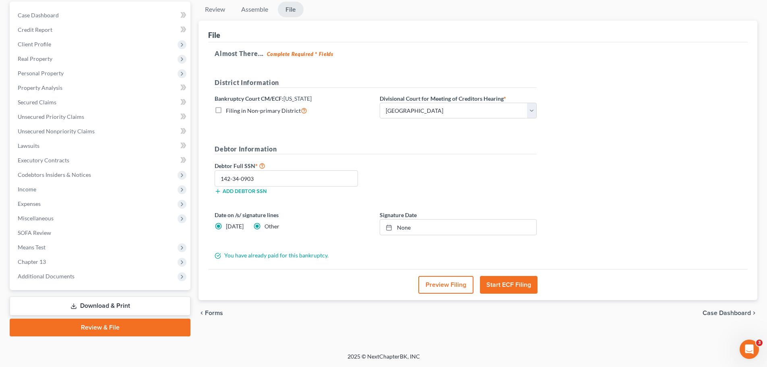
radio input "false"
type input "[DATE]"
click at [390, 225] on line at bounding box center [390, 225] width 0 height 1
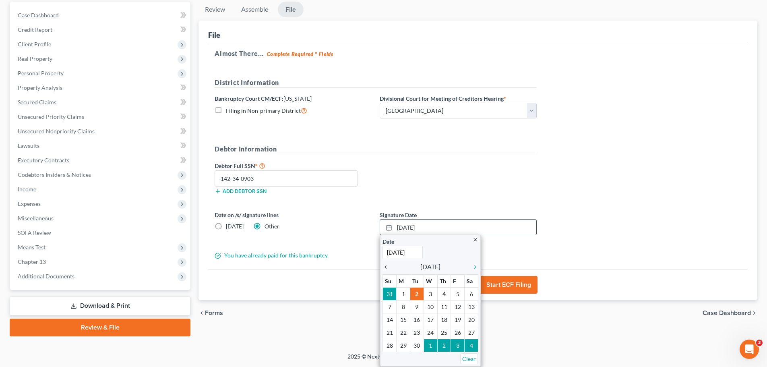
click at [387, 265] on icon "chevron_left" at bounding box center [388, 267] width 10 height 6
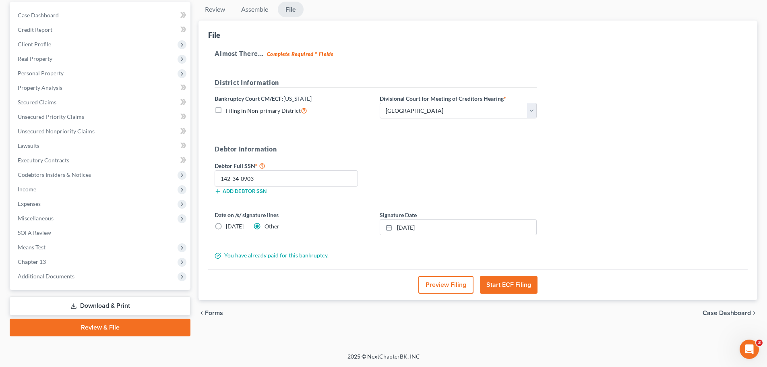
drag, startPoint x: 653, startPoint y: 182, endPoint x: 650, endPoint y: 189, distance: 7.8
click at [652, 185] on div "Almost There... Complete Required * Fields District Information Bankruptcy Cour…" at bounding box center [478, 155] width 540 height 227
drag, startPoint x: 526, startPoint y: 284, endPoint x: 551, endPoint y: 283, distance: 25.0
click at [526, 283] on button "Start ECF Filing" at bounding box center [509, 285] width 58 height 18
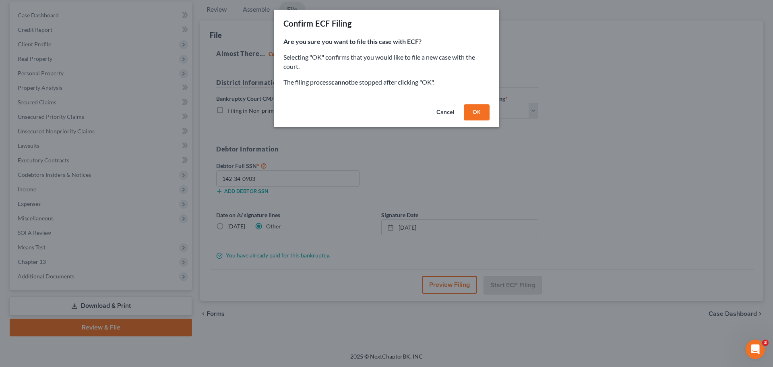
drag, startPoint x: 478, startPoint y: 112, endPoint x: 497, endPoint y: 137, distance: 31.4
click at [478, 112] on button "OK" at bounding box center [477, 112] width 26 height 16
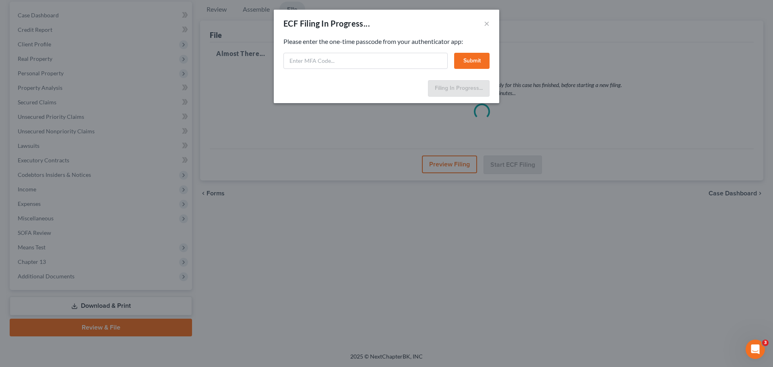
click at [420, 25] on div "ECF Filing In Progress... ×" at bounding box center [386, 23] width 225 height 27
paste input "at8c-vb9w-6lr9-zh4o"
type input "at8c-vb9w-6lr9-zh4o"
click at [468, 60] on button "Submit" at bounding box center [471, 61] width 35 height 16
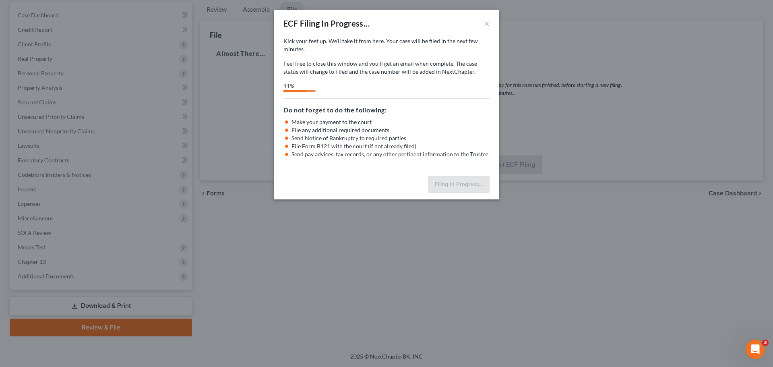
select select "2"
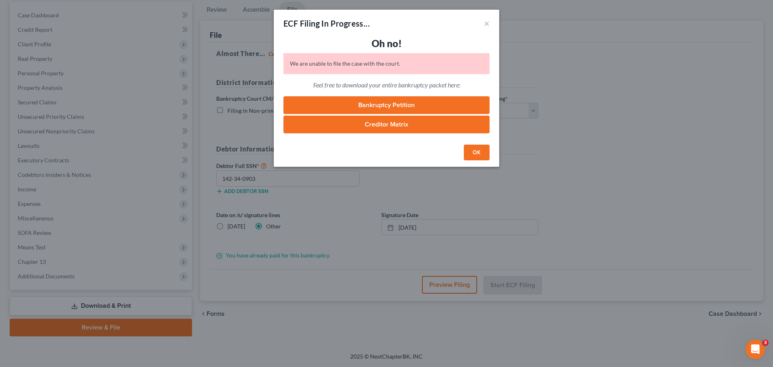
click at [474, 155] on button "OK" at bounding box center [477, 153] width 26 height 16
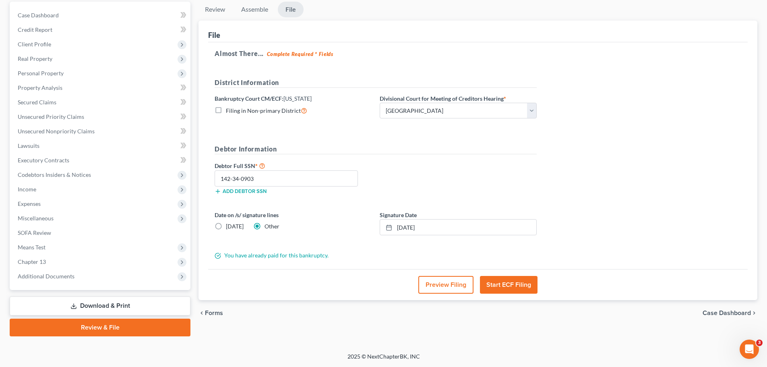
click at [541, 19] on ul "Review Assemble File" at bounding box center [478, 11] width 559 height 19
click at [517, 283] on button "Start ECF Filing" at bounding box center [509, 285] width 58 height 18
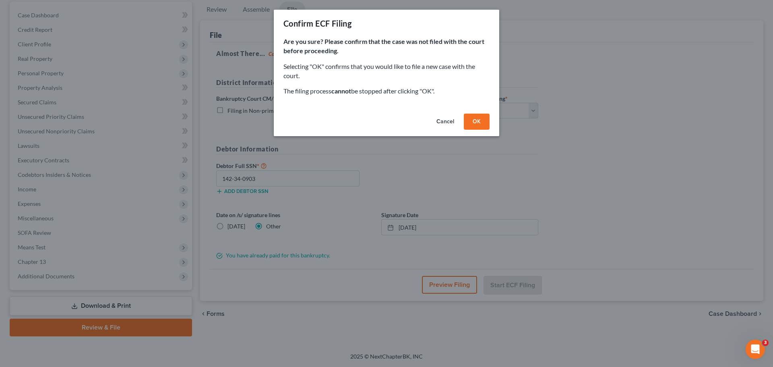
click at [480, 126] on button "OK" at bounding box center [477, 122] width 26 height 16
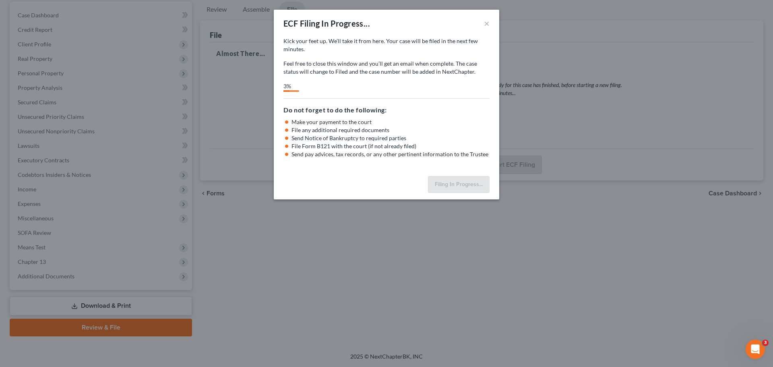
click at [415, 20] on div "ECF Filing In Progress... ×" at bounding box center [386, 23] width 225 height 27
select select "2"
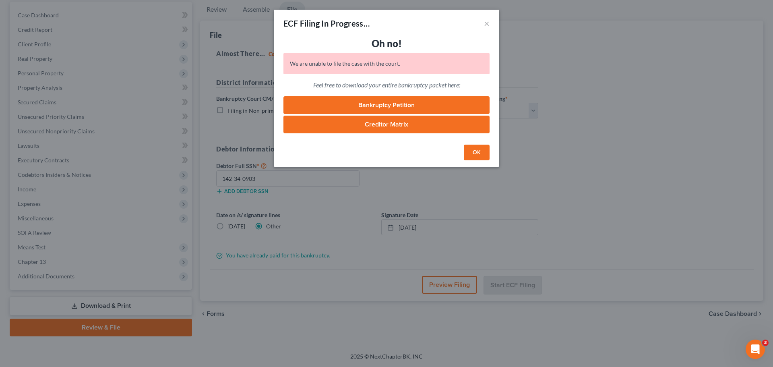
click at [476, 157] on button "OK" at bounding box center [477, 153] width 26 height 16
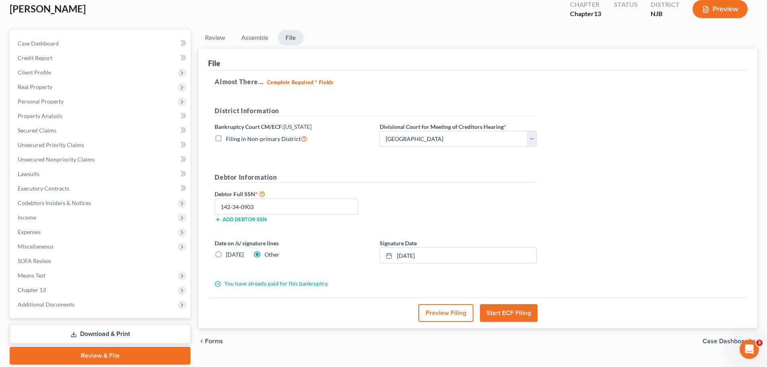
scroll to position [0, 0]
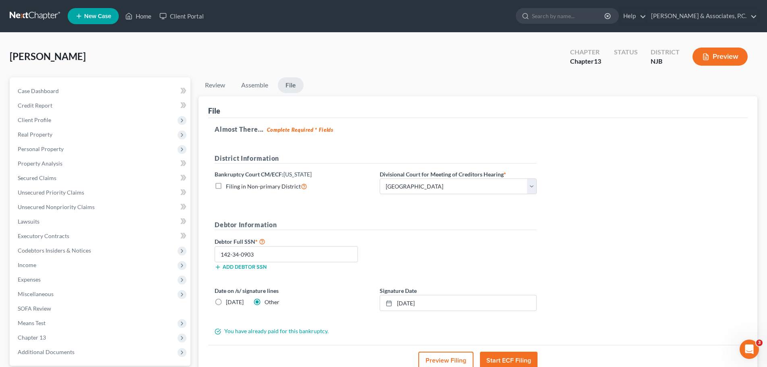
drag, startPoint x: 28, startPoint y: 17, endPoint x: 176, endPoint y: 68, distance: 157.0
click at [27, 17] on link at bounding box center [36, 16] width 52 height 14
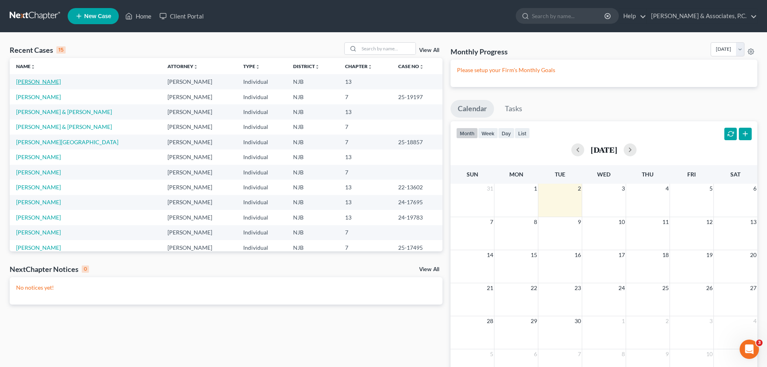
drag, startPoint x: 43, startPoint y: 82, endPoint x: 49, endPoint y: 79, distance: 6.5
click at [43, 82] on link "Greenleaf, Donna" at bounding box center [38, 81] width 45 height 7
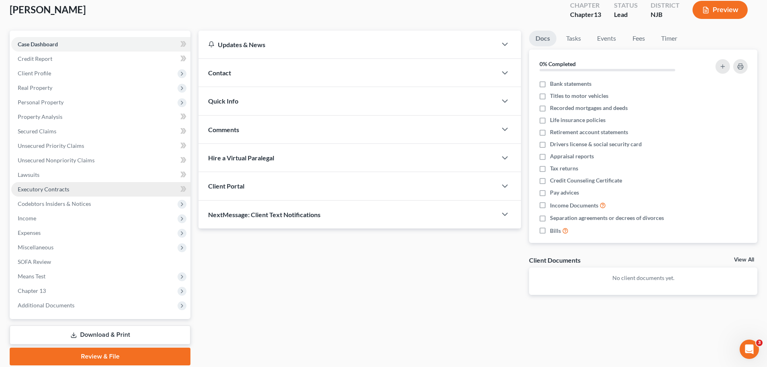
scroll to position [76, 0]
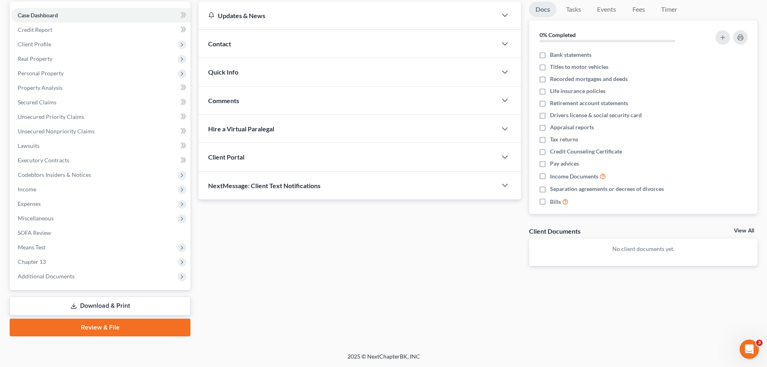
click at [134, 331] on link "Review & File" at bounding box center [100, 328] width 181 height 18
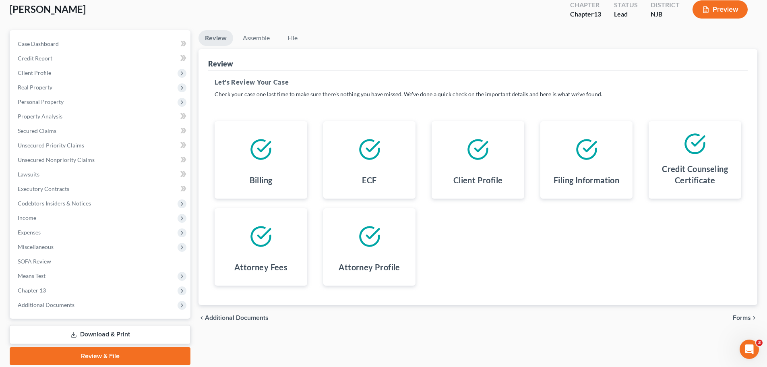
scroll to position [76, 0]
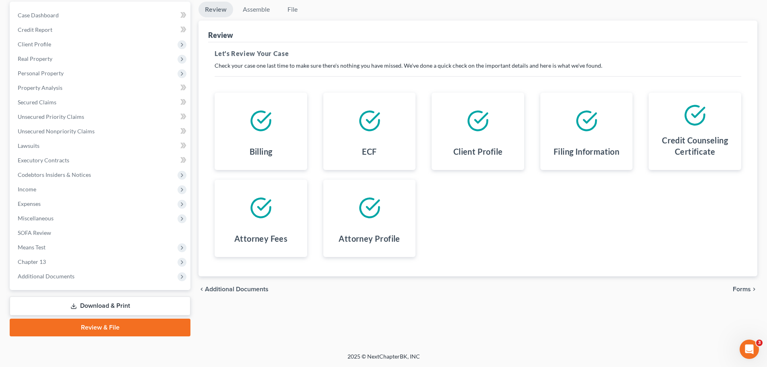
click at [744, 288] on span "Forms" at bounding box center [742, 289] width 18 height 6
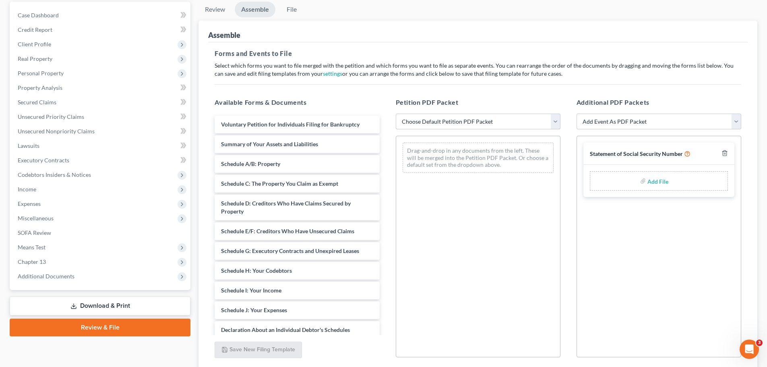
drag, startPoint x: 553, startPoint y: 121, endPoint x: 535, endPoint y: 128, distance: 19.5
click at [552, 121] on select "Choose Default Petition PDF Packet Complete Bankruptcy Petition (all forms and …" at bounding box center [478, 122] width 165 height 16
select select "0"
click at [396, 114] on select "Choose Default Petition PDF Packet Complete Bankruptcy Petition (all forms and …" at bounding box center [478, 122] width 165 height 16
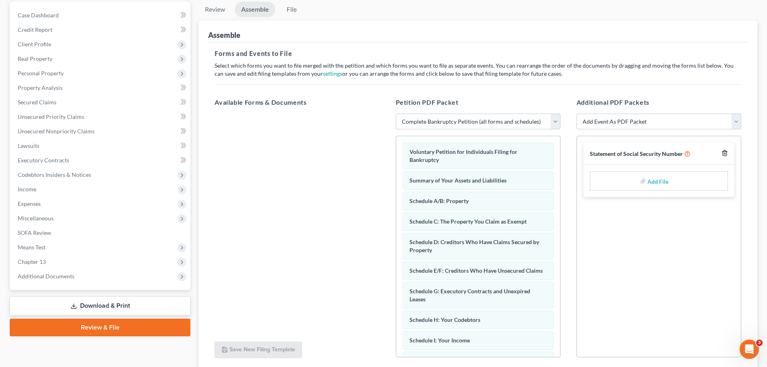
click at [726, 153] on icon "button" at bounding box center [725, 153] width 6 height 6
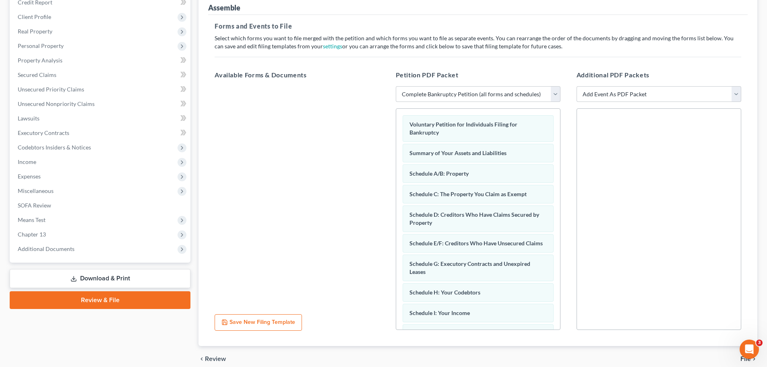
scroll to position [139, 0]
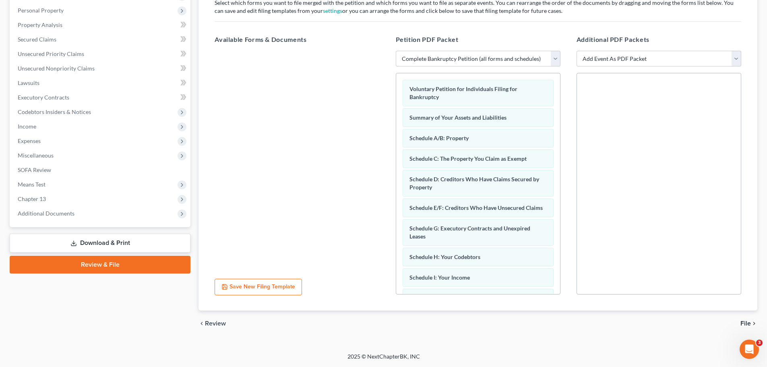
click at [746, 322] on span "File" at bounding box center [746, 323] width 10 height 6
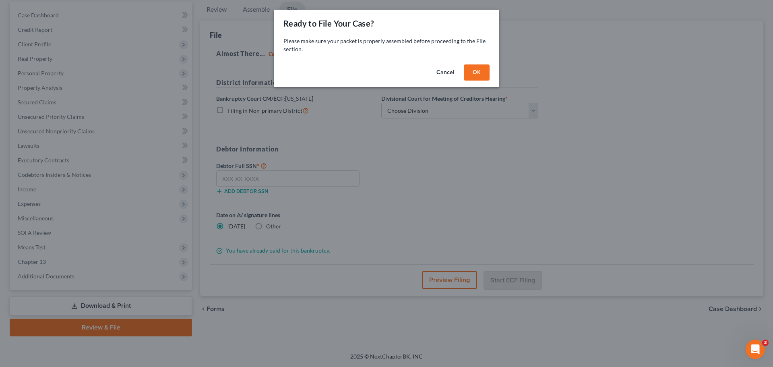
click at [484, 76] on button "OK" at bounding box center [477, 72] width 26 height 16
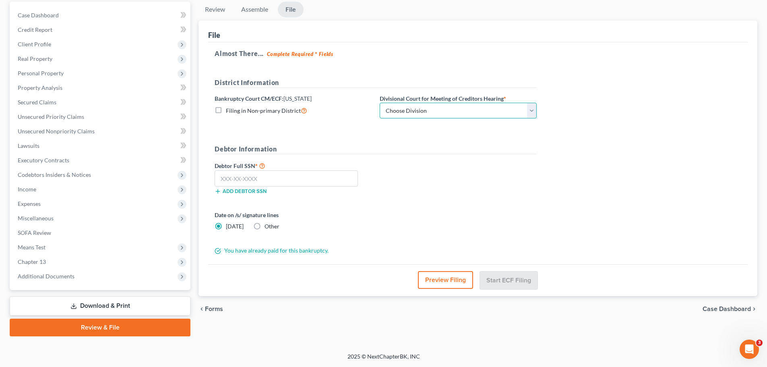
click at [430, 110] on select "Choose Division [GEOGRAPHIC_DATA] [GEOGRAPHIC_DATA]/[GEOGRAPHIC_DATA] [GEOGRAPH…" at bounding box center [458, 111] width 157 height 16
select select "2"
click at [380, 103] on select "Choose Division [GEOGRAPHIC_DATA] [GEOGRAPHIC_DATA]/[GEOGRAPHIC_DATA] [GEOGRAPH…" at bounding box center [458, 111] width 157 height 16
click at [301, 178] on input "text" at bounding box center [286, 178] width 143 height 16
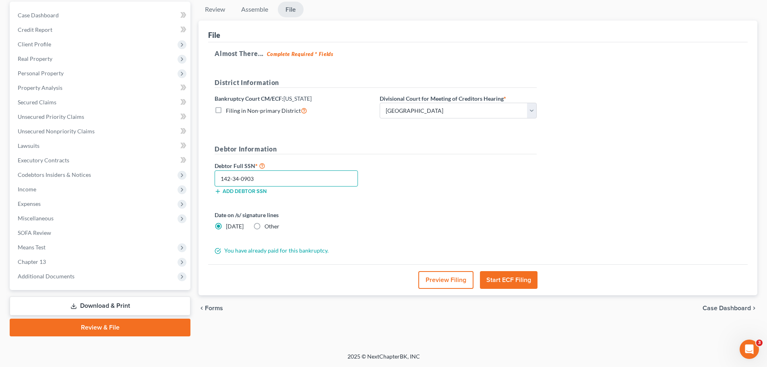
type input "142-34-0903"
click at [265, 227] on label "Other" at bounding box center [272, 226] width 15 height 8
click at [268, 227] on input "Other" at bounding box center [270, 224] width 5 height 5
radio input "true"
radio input "false"
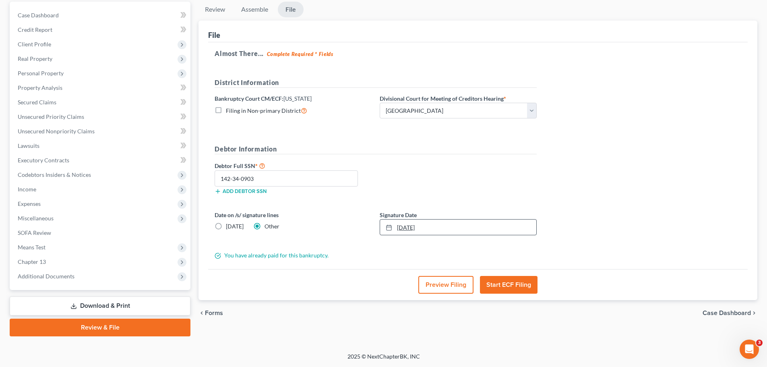
type input "[DATE]"
click at [388, 228] on icon at bounding box center [389, 227] width 6 height 6
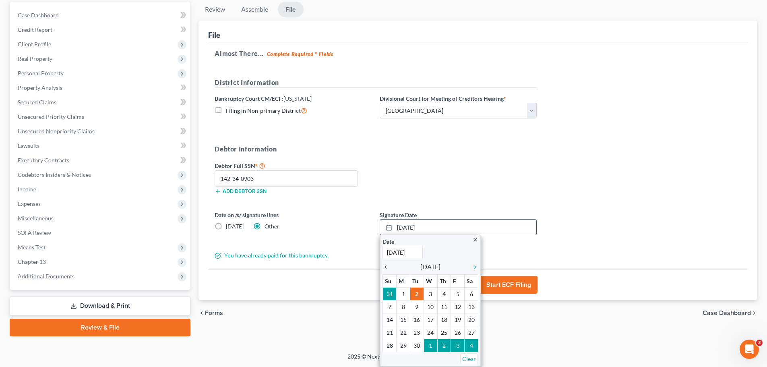
click at [389, 264] on icon "chevron_left" at bounding box center [388, 267] width 10 height 6
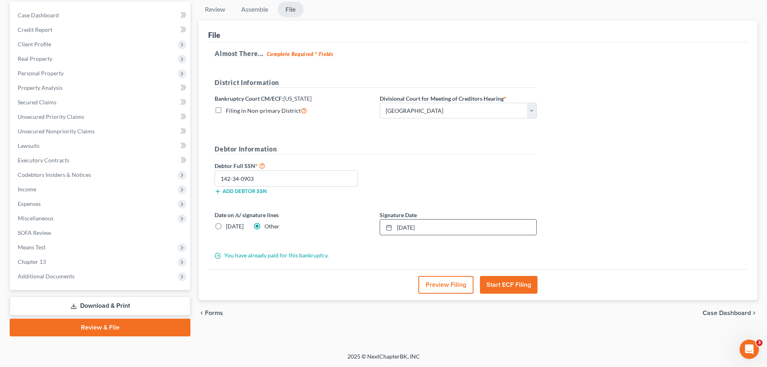
drag, startPoint x: 408, startPoint y: 331, endPoint x: 405, endPoint y: 325, distance: 7.1
drag, startPoint x: 519, startPoint y: 283, endPoint x: 552, endPoint y: 276, distance: 34.2
click at [518, 283] on button "Start ECF Filing" at bounding box center [509, 285] width 58 height 18
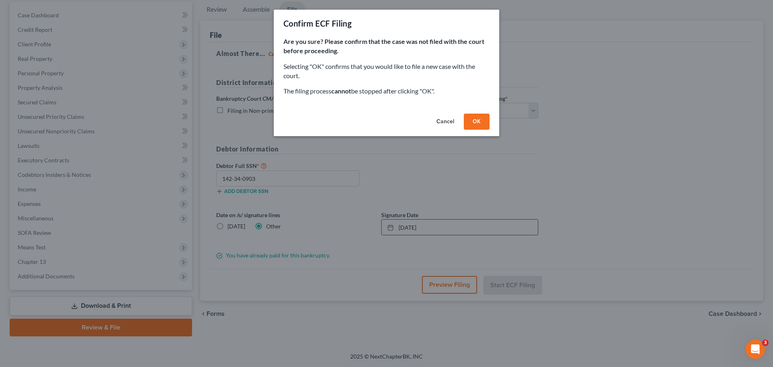
drag, startPoint x: 483, startPoint y: 122, endPoint x: 480, endPoint y: 126, distance: 4.9
click at [482, 122] on button "OK" at bounding box center [477, 122] width 26 height 16
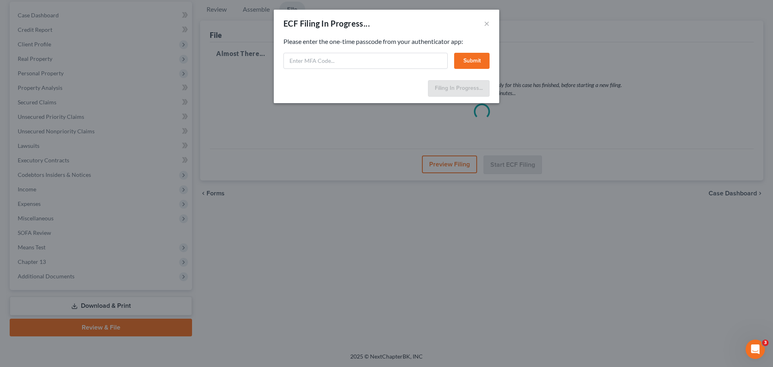
click at [573, 13] on div "ECF Filing In Progress... × Feel free to download your entire bankruptcy packet…" at bounding box center [386, 183] width 773 height 367
paste input "cpcb-zwkl-hvsy-dzdj"
type input "cpcb-zwkl-hvsy-dzdj"
click at [482, 63] on button "Submit" at bounding box center [471, 61] width 35 height 16
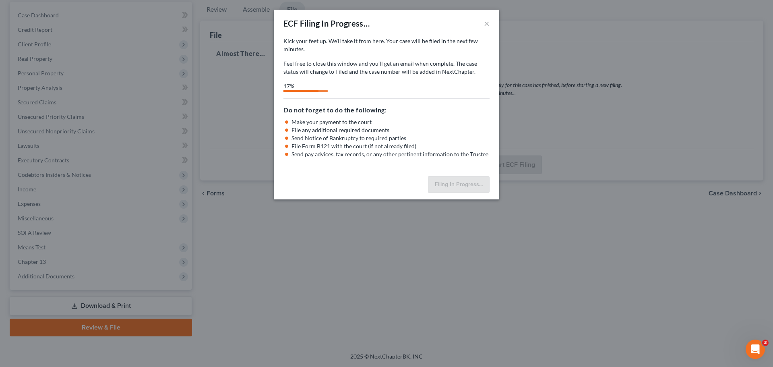
select select "2"
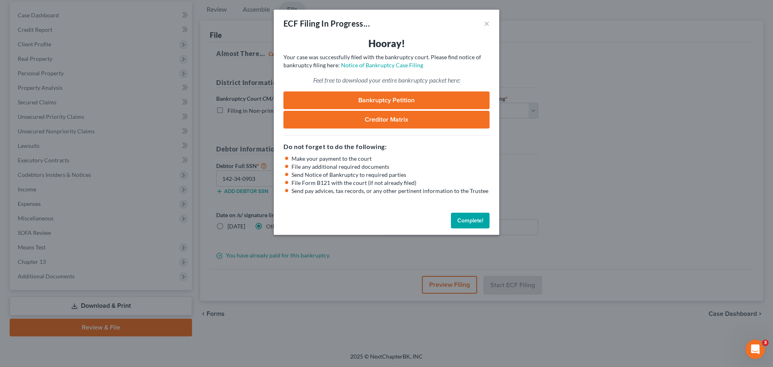
click at [475, 221] on button "Complete!" at bounding box center [470, 221] width 39 height 16
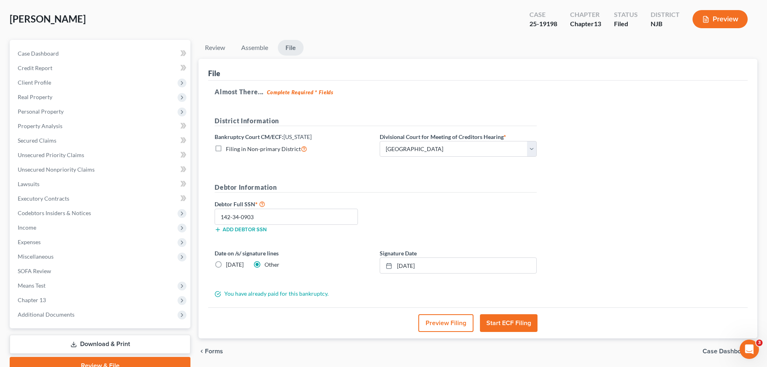
scroll to position [0, 0]
